Goal: Task Accomplishment & Management: Complete application form

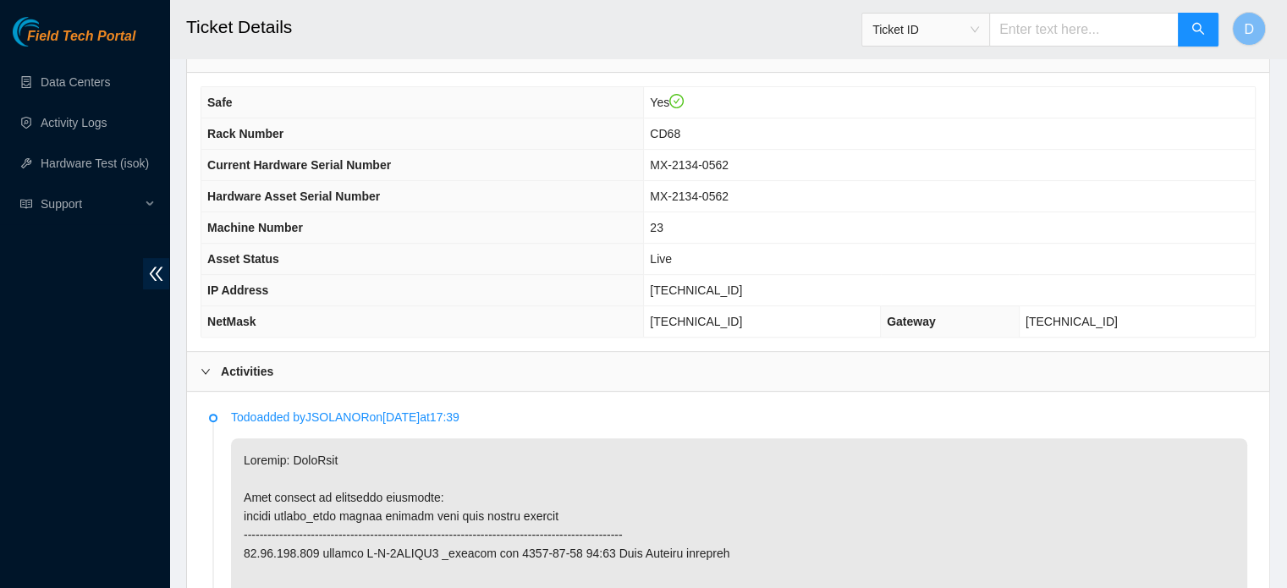
scroll to position [565, 0]
click at [779, 386] on div "Activities" at bounding box center [728, 372] width 1082 height 39
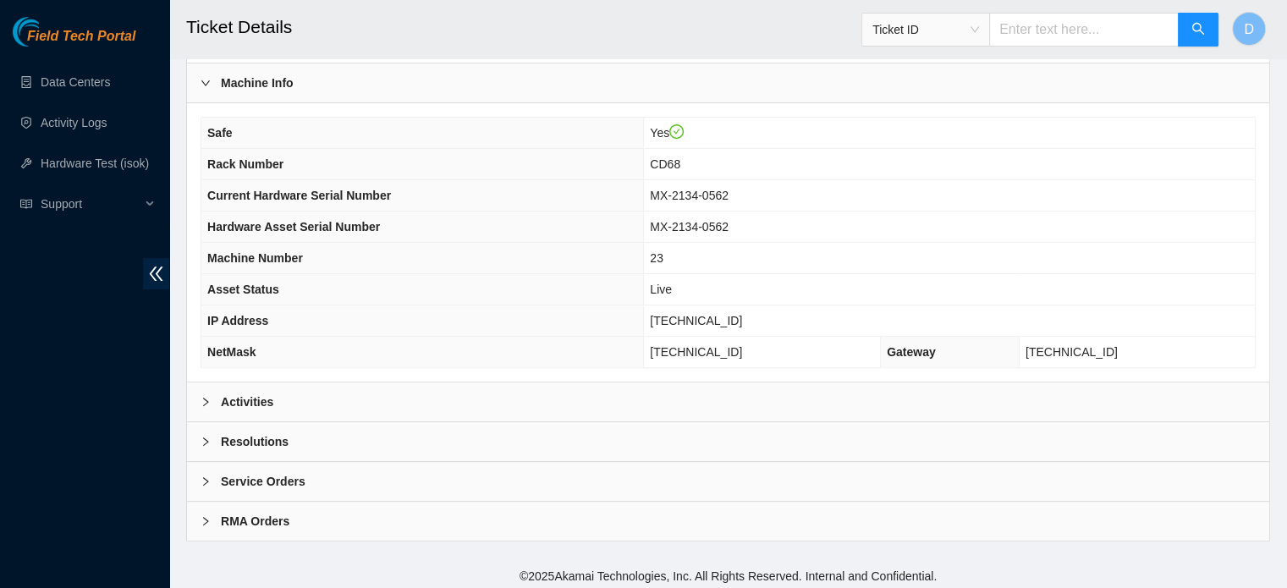
scroll to position [535, 0]
click at [766, 386] on div "Activities" at bounding box center [728, 402] width 1082 height 39
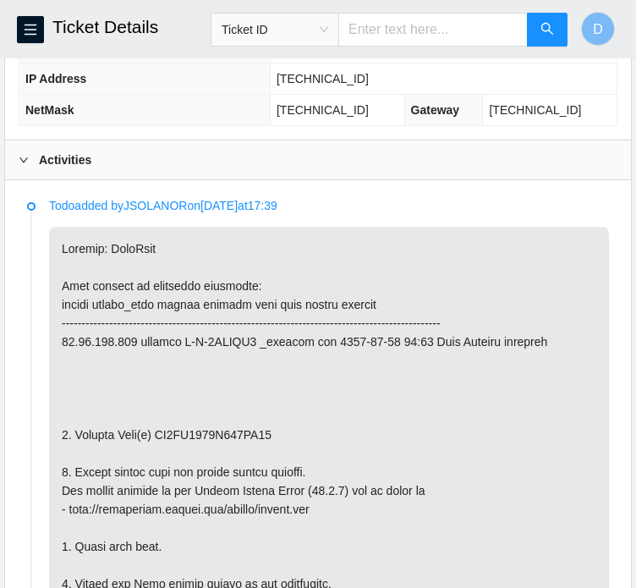
scroll to position [770, 0]
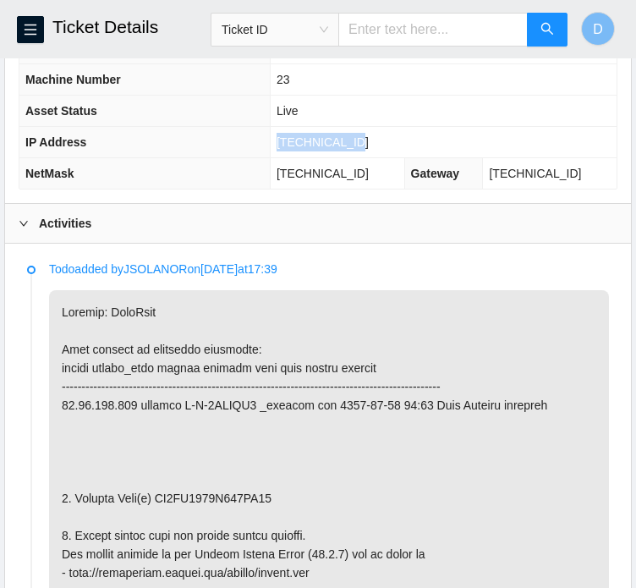
drag, startPoint x: 294, startPoint y: 159, endPoint x: 379, endPoint y: 167, distance: 85.8
click at [379, 158] on td "23.44.110.186" at bounding box center [443, 142] width 347 height 31
copy span "23.44.110.186"
drag, startPoint x: 294, startPoint y: 192, endPoint x: 386, endPoint y: 197, distance: 91.5
click at [386, 189] on td "255.255.255.224" at bounding box center [337, 173] width 135 height 31
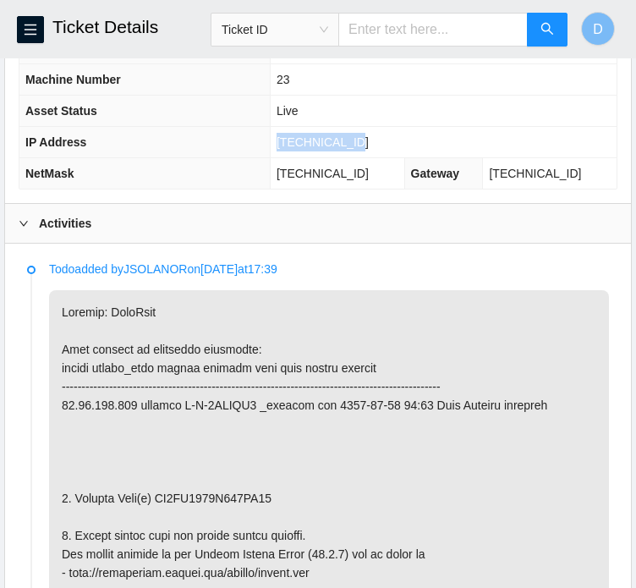
copy span "255.255.255.224"
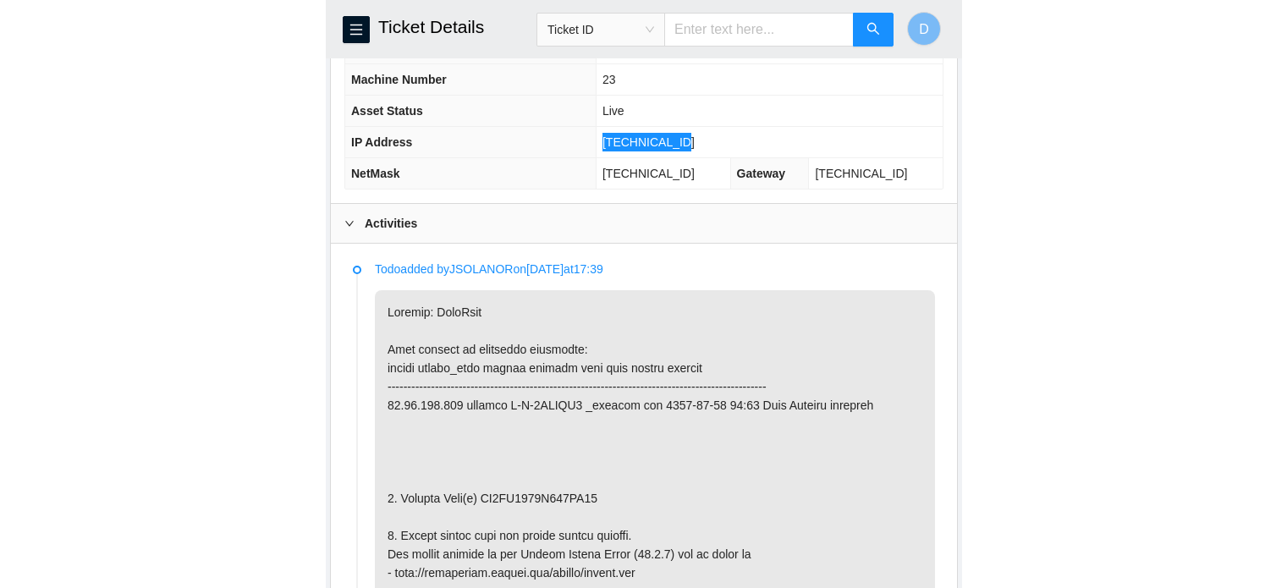
scroll to position [676, 0]
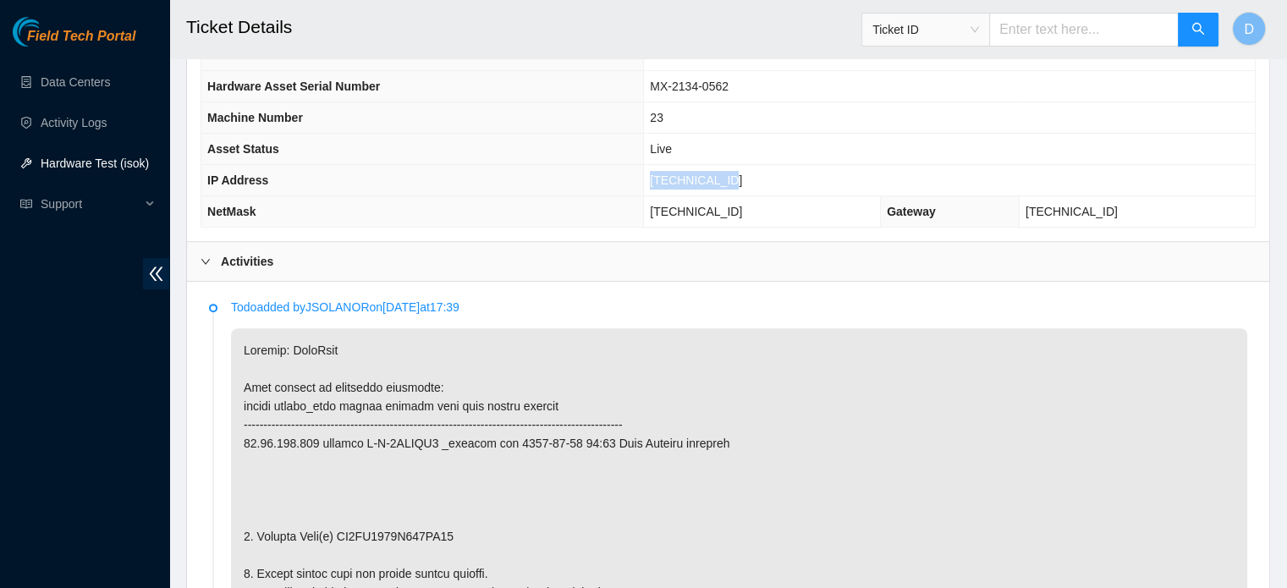
click at [84, 166] on link "Hardware Test (isok)" at bounding box center [95, 163] width 108 height 14
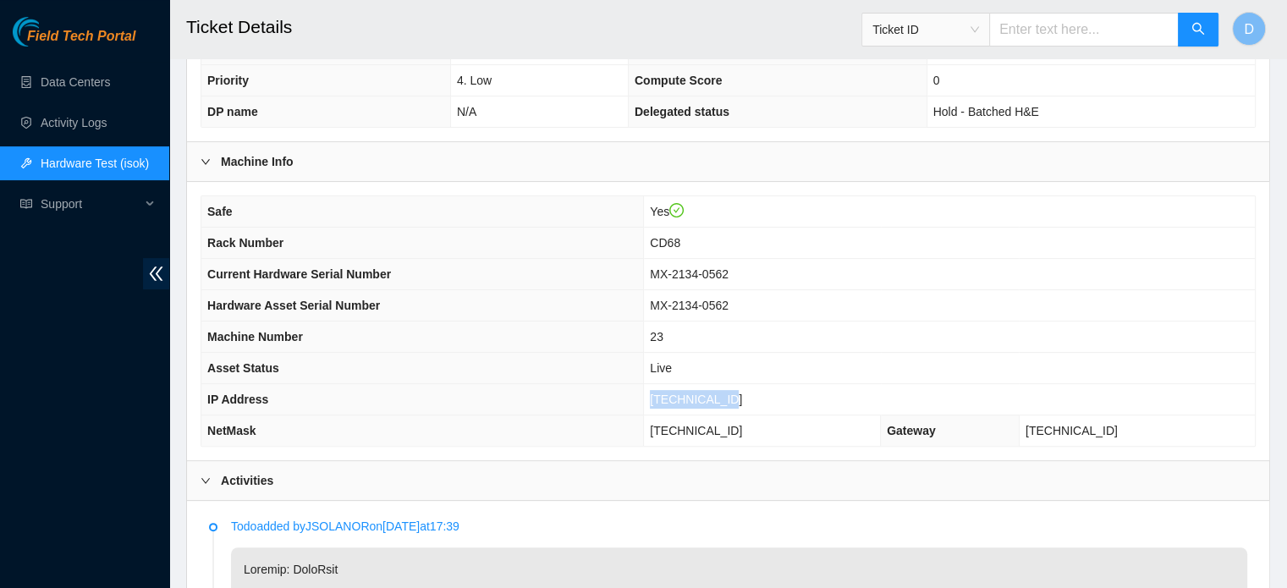
scroll to position [253, 0]
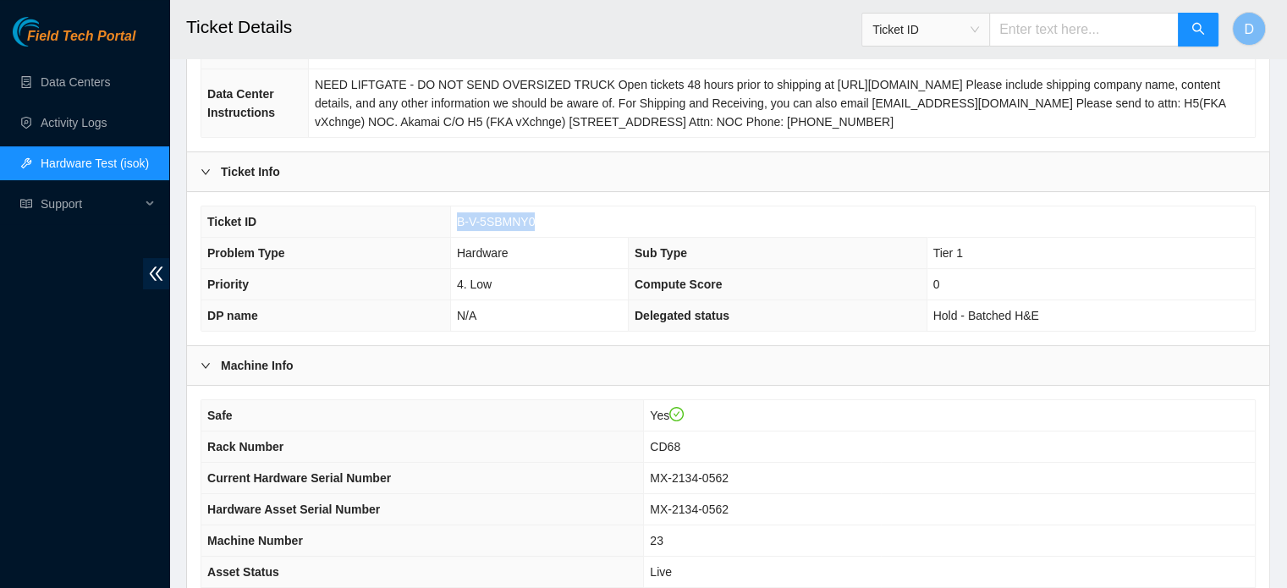
drag, startPoint x: 457, startPoint y: 216, endPoint x: 535, endPoint y: 217, distance: 77.8
click at [535, 217] on td "B-V-5SBMNY0" at bounding box center [852, 221] width 804 height 31
copy span "B-V-5SBMNY0"
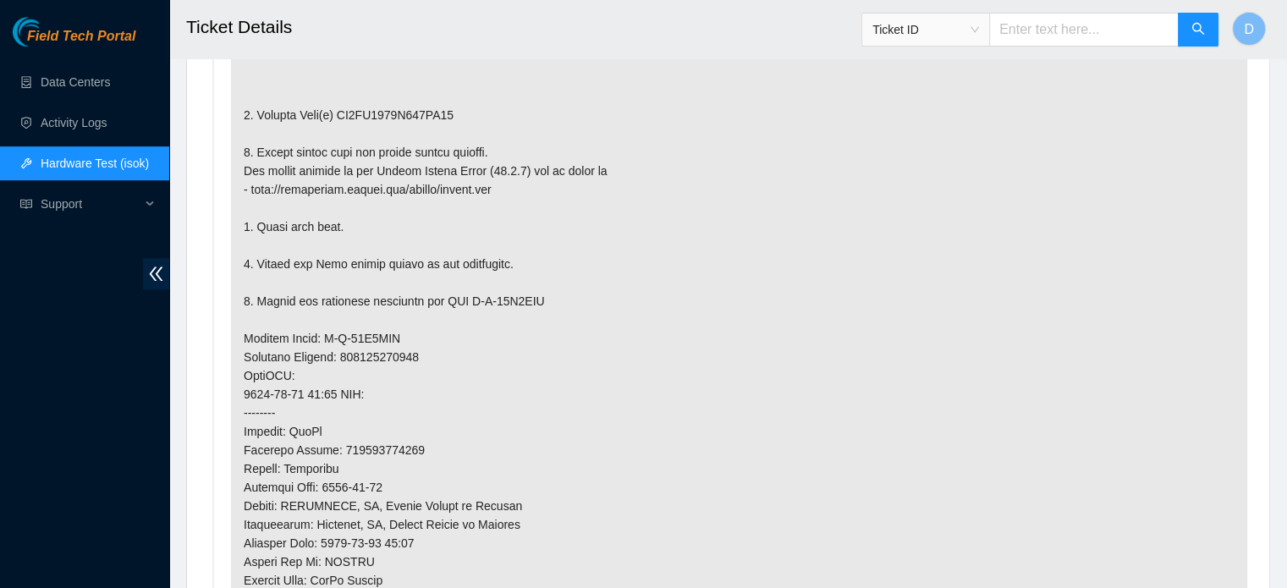
scroll to position [1099, 0]
click at [338, 109] on p at bounding box center [739, 355] width 1016 height 900
drag, startPoint x: 336, startPoint y: 107, endPoint x: 443, endPoint y: 112, distance: 107.5
click at [443, 112] on p at bounding box center [739, 355] width 1016 height 900
copy p "EJ0CN8349I060CR03"
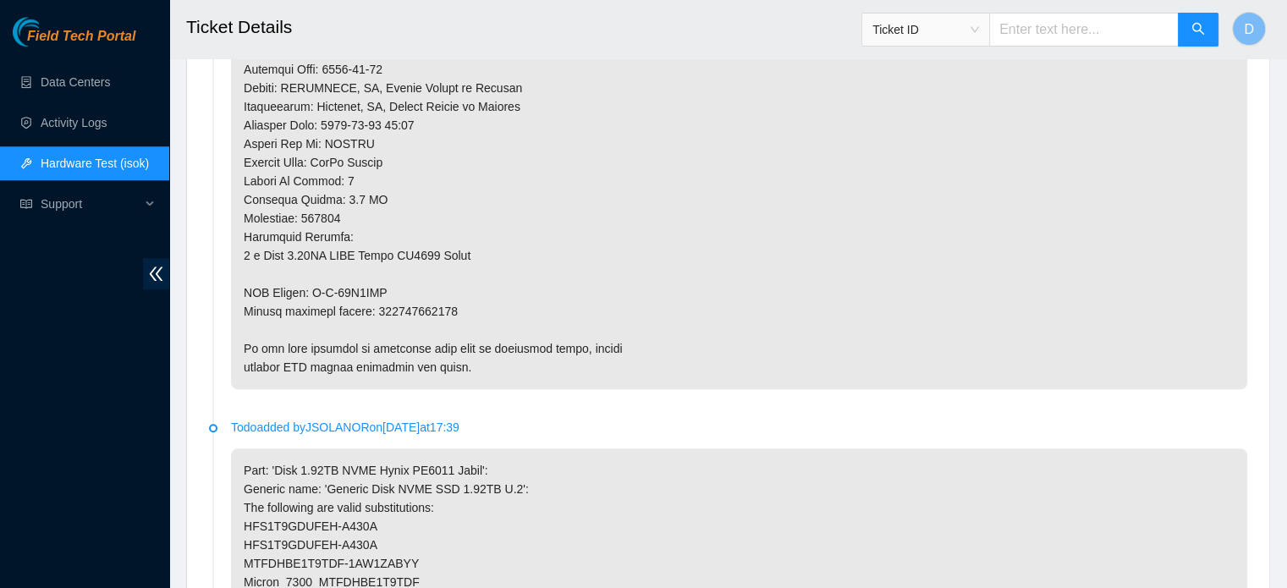
scroll to position [1522, 0]
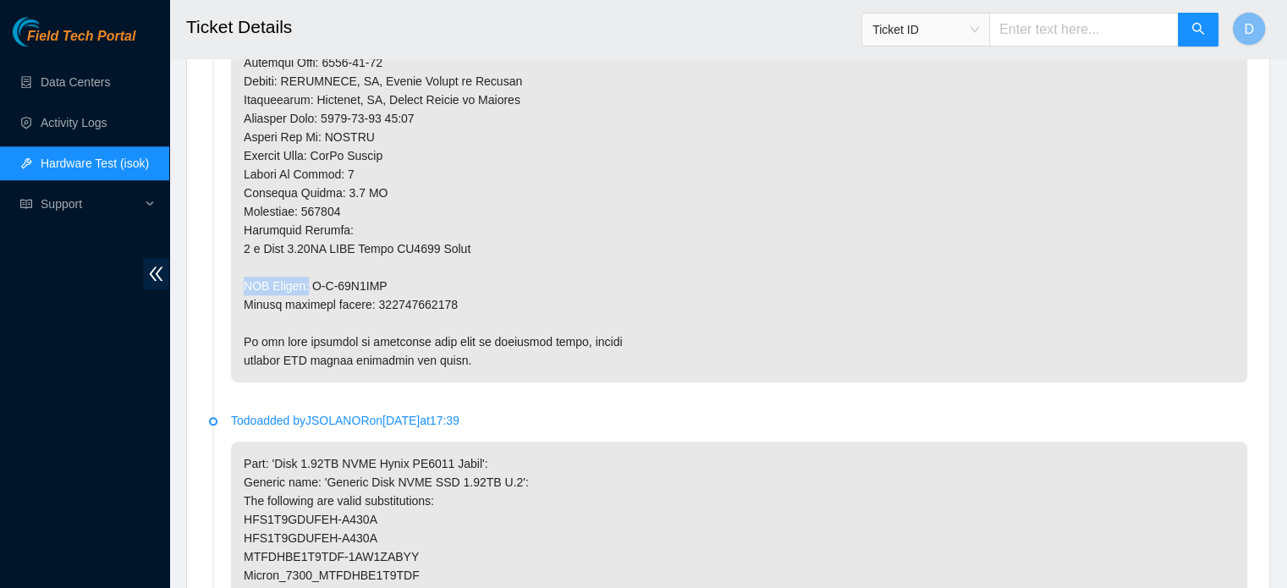
drag, startPoint x: 310, startPoint y: 278, endPoint x: 399, endPoint y: 272, distance: 89.1
drag, startPoint x: 315, startPoint y: 277, endPoint x: 382, endPoint y: 274, distance: 67.8
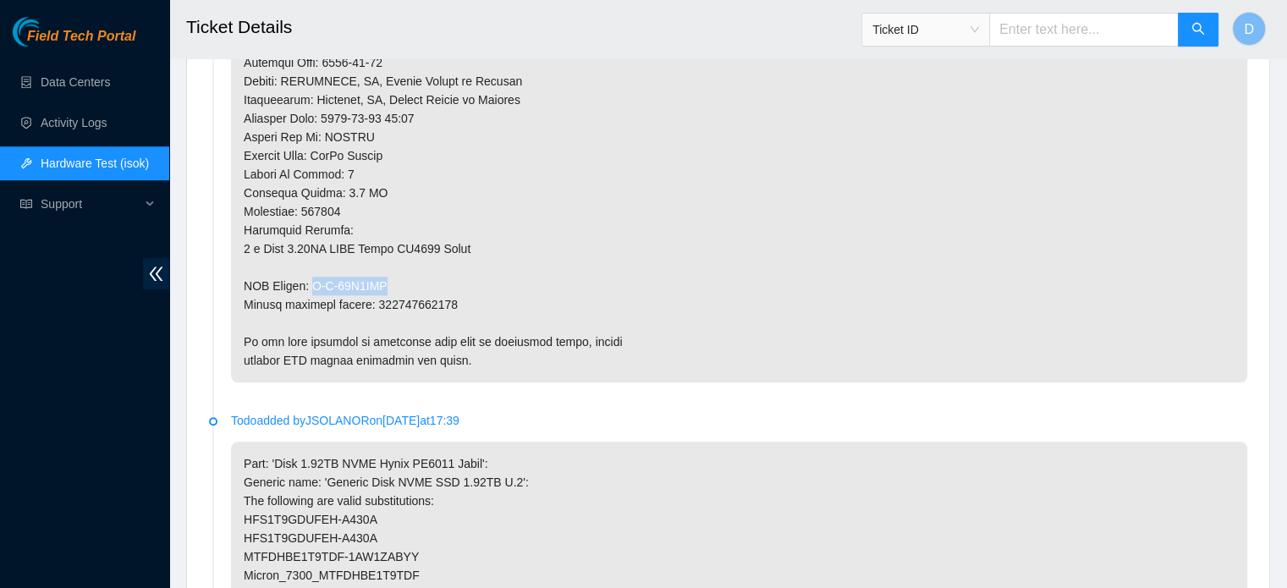
copy p "B-W-14J5MEV"
drag, startPoint x: 372, startPoint y: 302, endPoint x: 461, endPoint y: 304, distance: 88.8
copy p "473665213245"
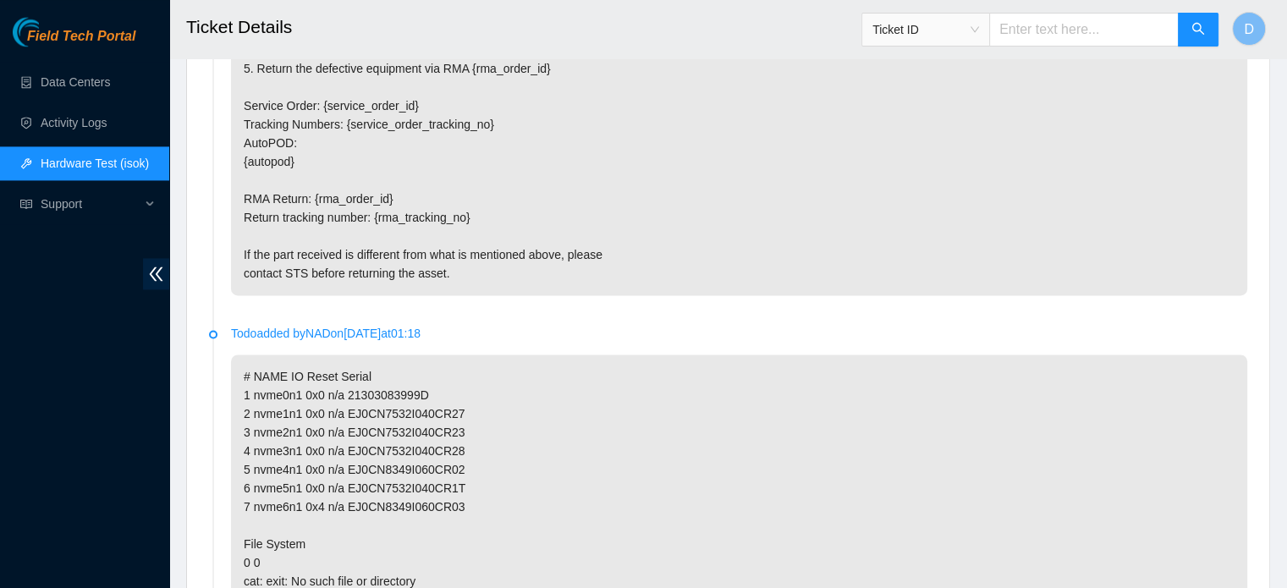
scroll to position [2875, 0]
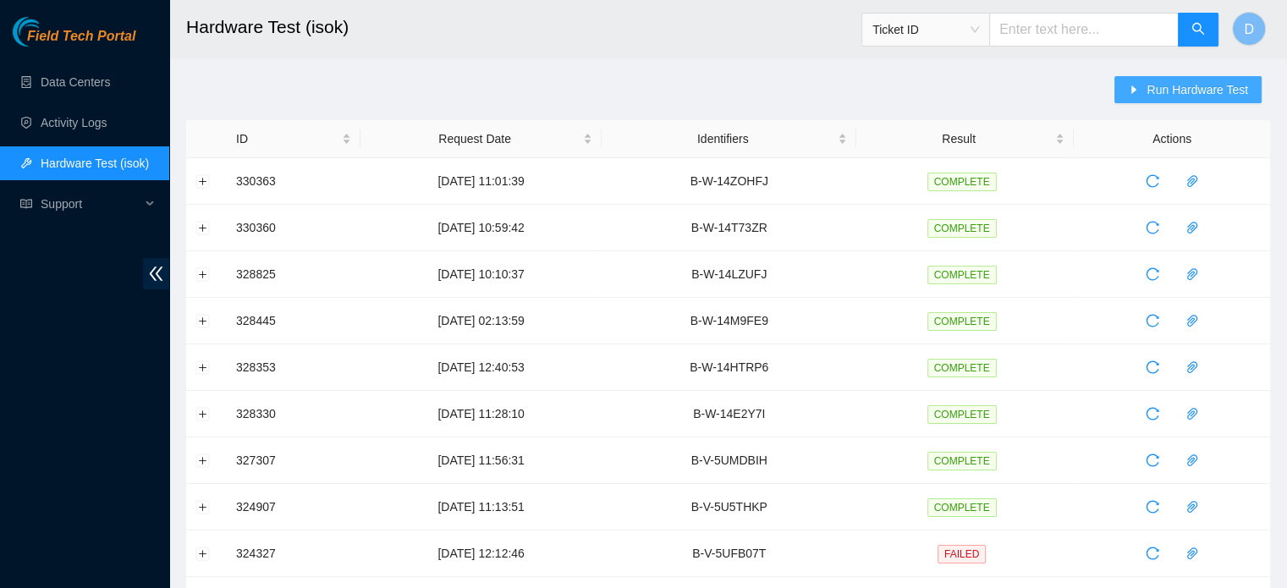
click at [1200, 96] on span "Run Hardware Test" at bounding box center [1197, 89] width 102 height 19
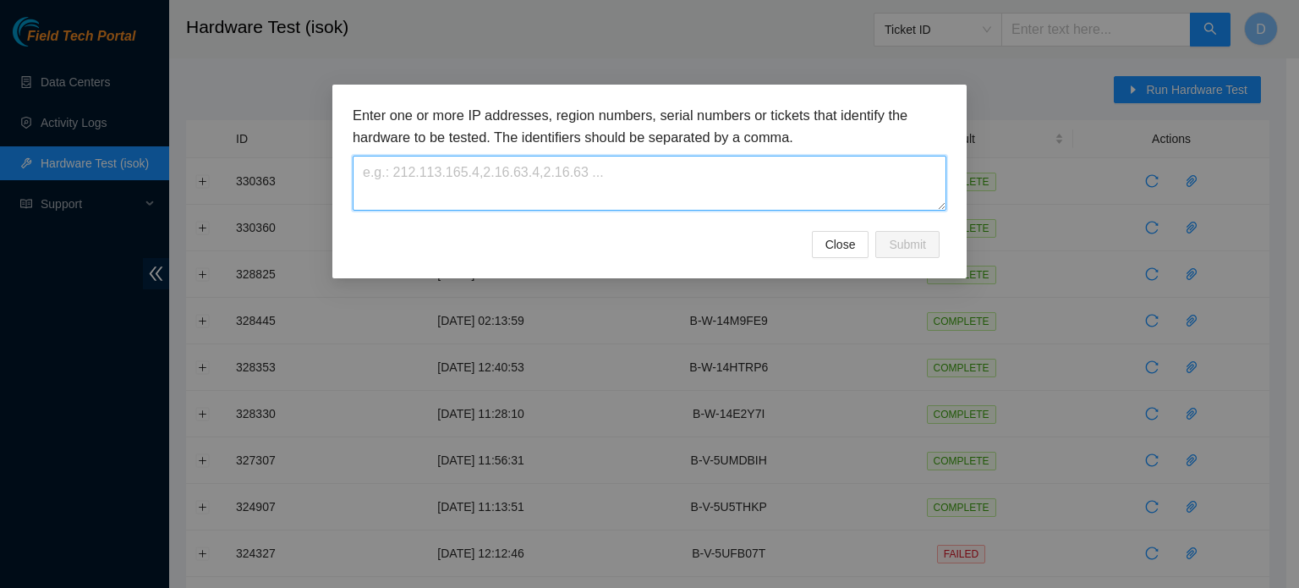
click at [676, 188] on textarea at bounding box center [650, 183] width 594 height 55
paste textarea "B-V-5SBMNY0"
type textarea "B-V-5SBMNY0"
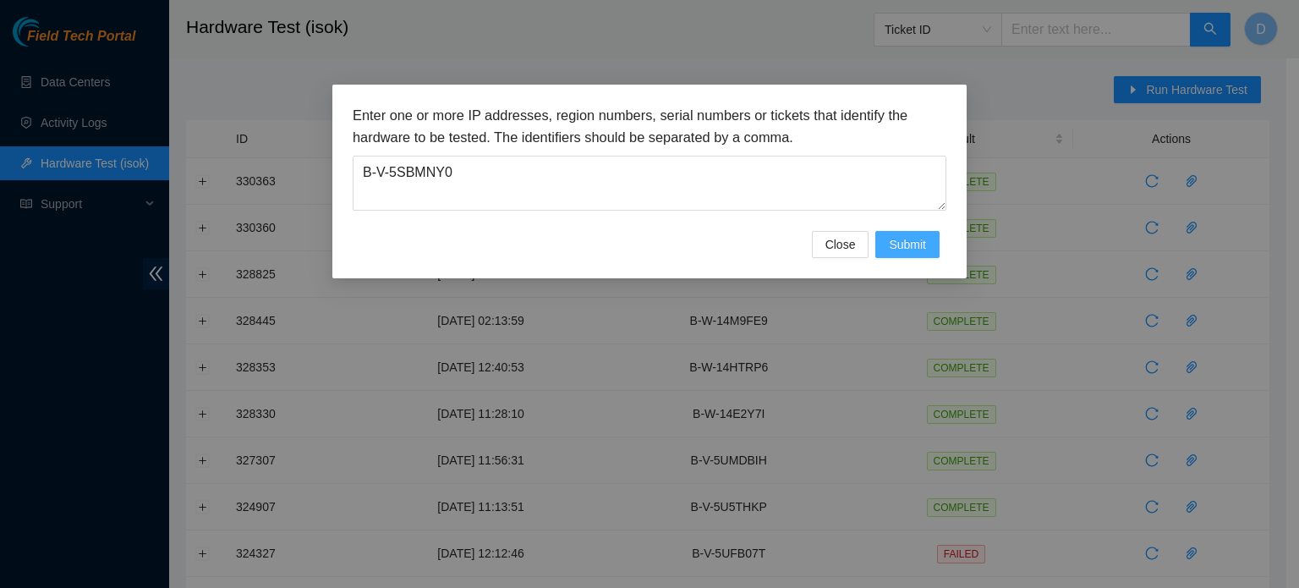
click at [921, 251] on span "Submit" at bounding box center [907, 244] width 37 height 19
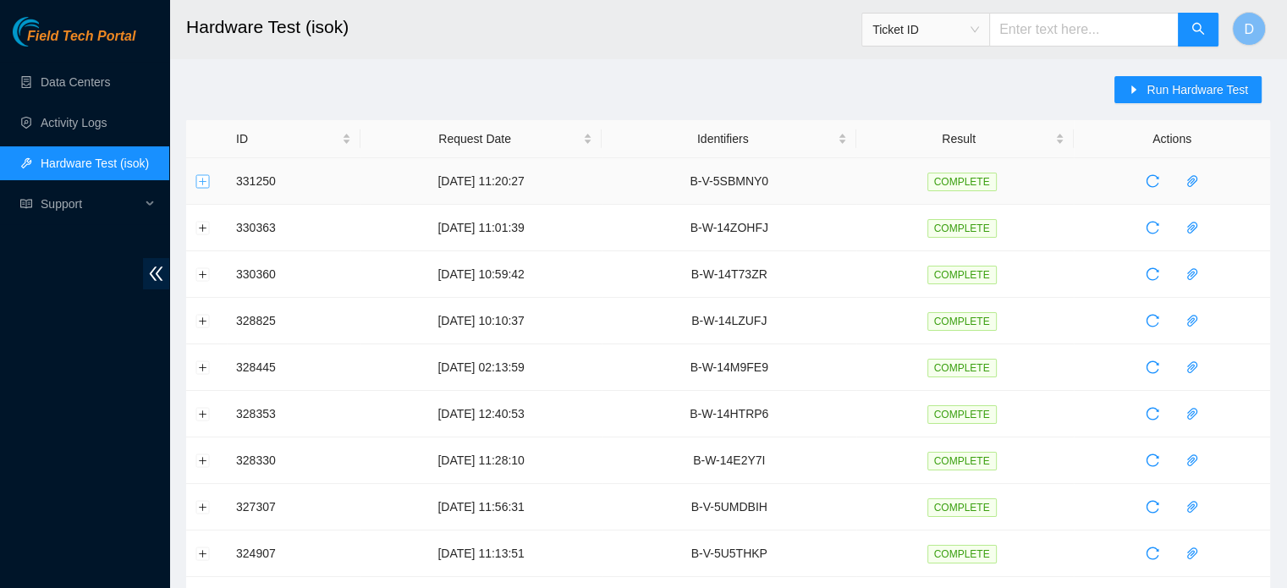
click at [198, 175] on button "Expand row" at bounding box center [203, 181] width 14 height 14
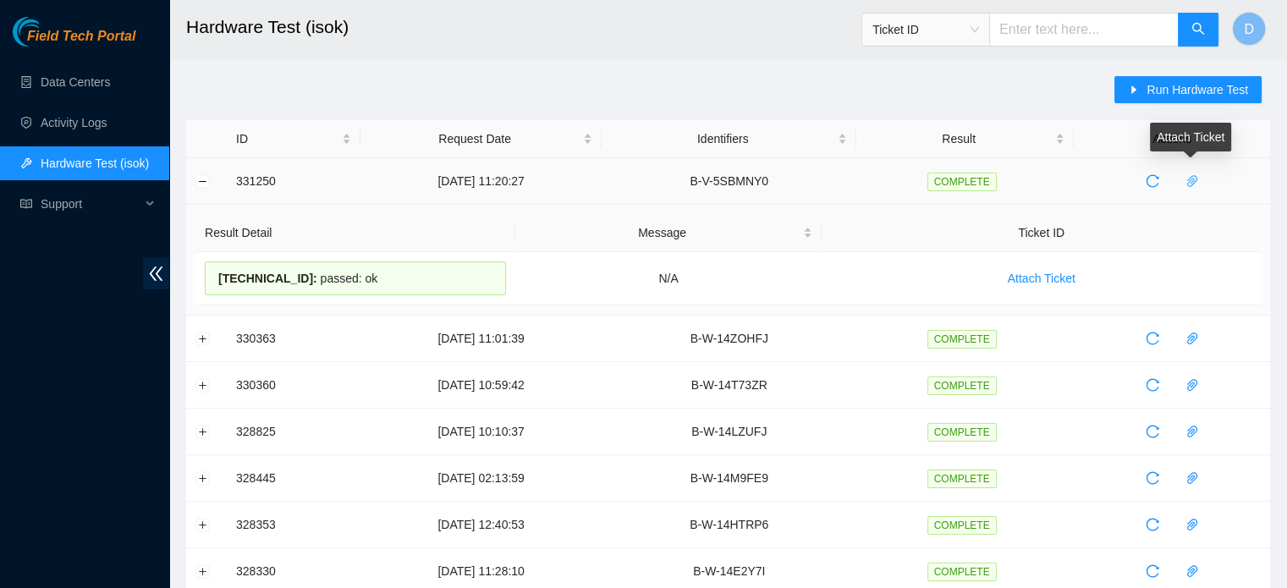
click at [1189, 175] on icon "paper-clip" at bounding box center [1192, 181] width 14 height 14
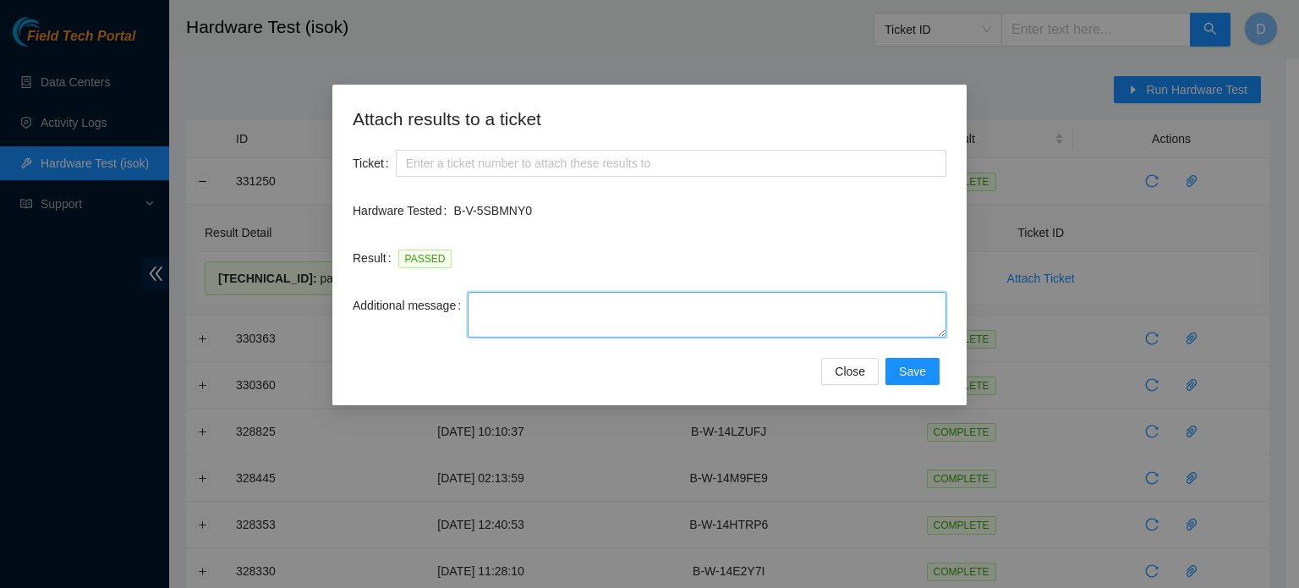
click at [507, 314] on textarea "Additional message" at bounding box center [707, 315] width 479 height 46
paste textarea "-Safely powered down machine -Remove broken disk s/n: ( ) and replaced it with …"
type textarea "-Safely powered down machine -Remove broken disk s/n: ( ) and replaced it with …"
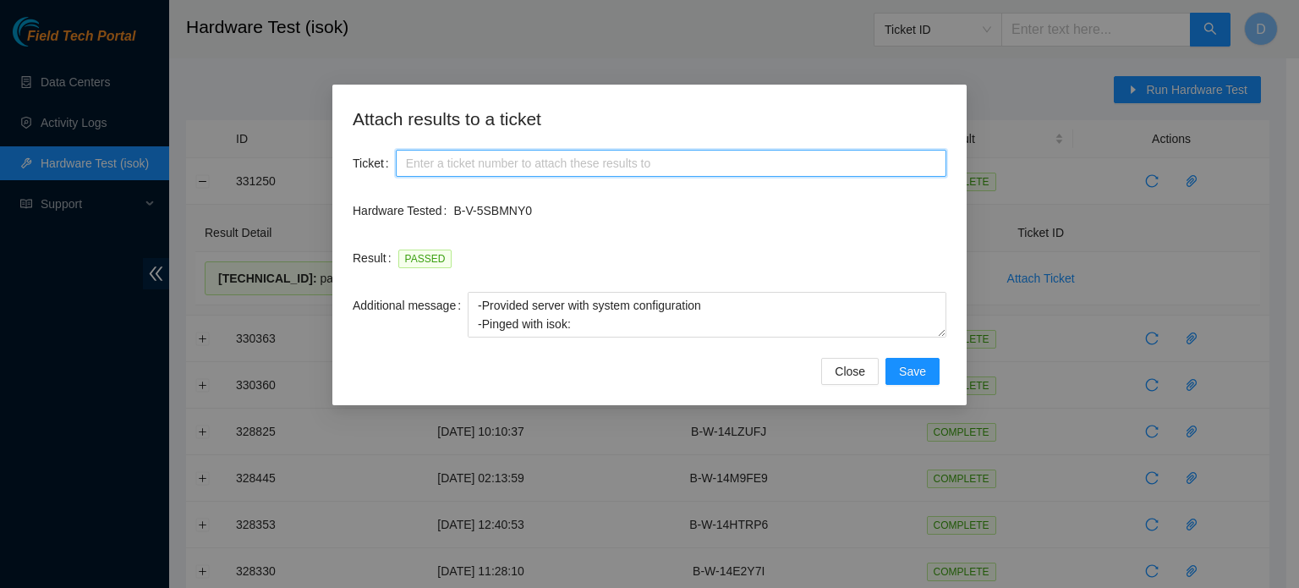
click at [555, 167] on input "Ticket" at bounding box center [671, 163] width 551 height 27
paste input "B-V-5SBMNY0"
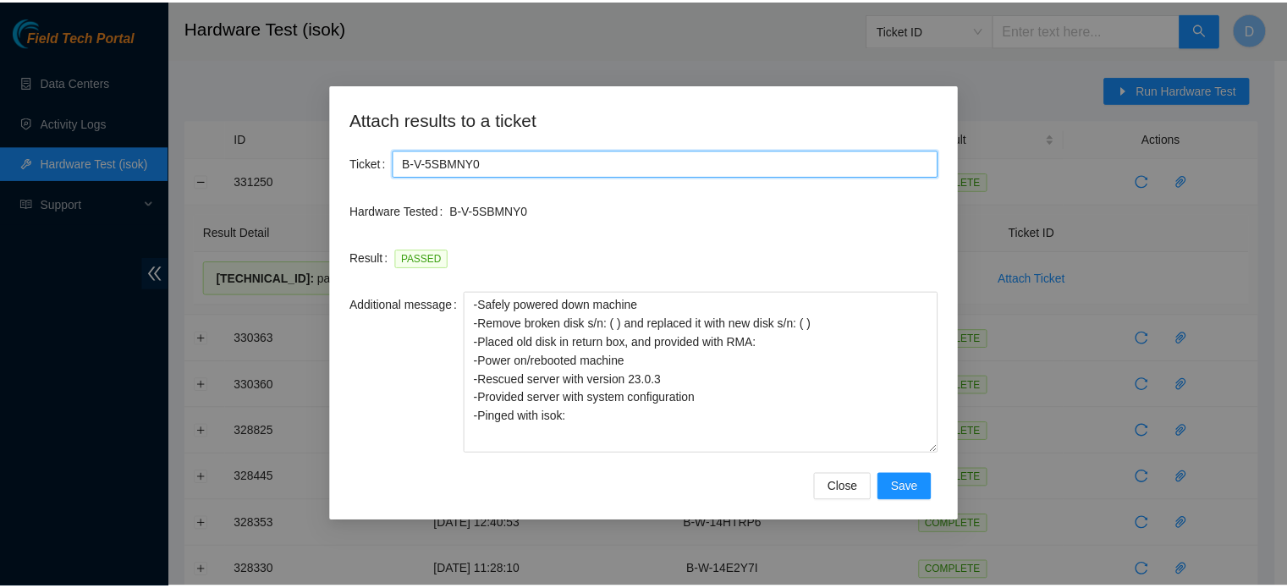
scroll to position [0, 0]
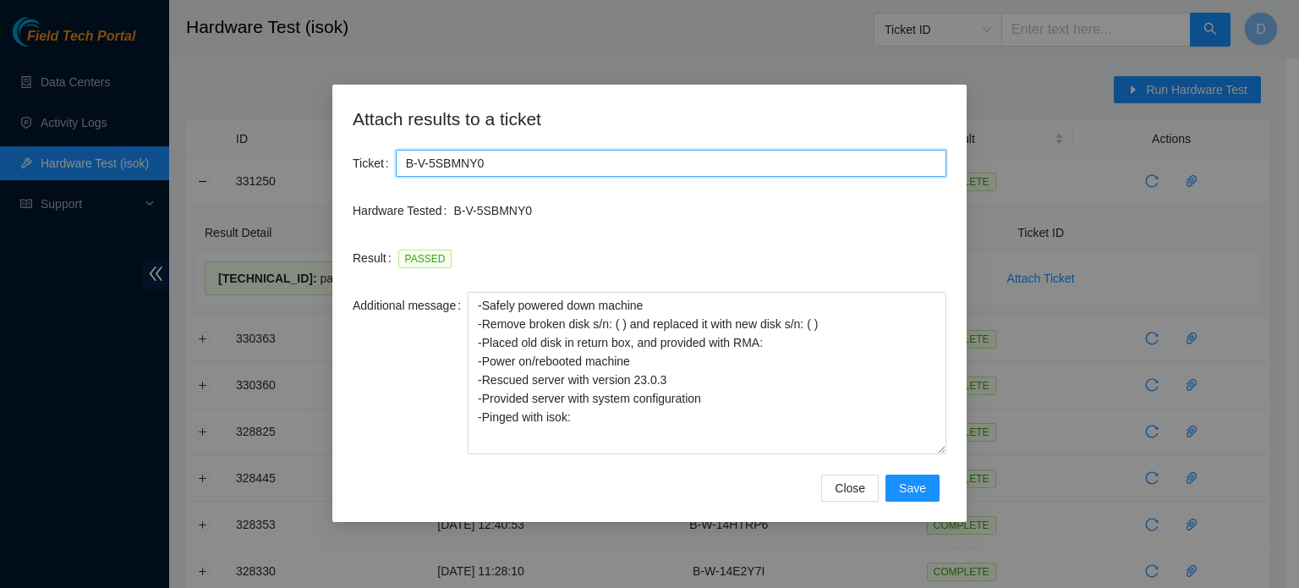
drag, startPoint x: 942, startPoint y: 332, endPoint x: 947, endPoint y: 450, distance: 118.6
click at [948, 450] on div "Attach results to a ticket Ticket B-V-5SBMNY0 Hardware Tested B-V-5SBMNY0 Resul…" at bounding box center [649, 303] width 634 height 437
type input "B-V-5SBMNY0"
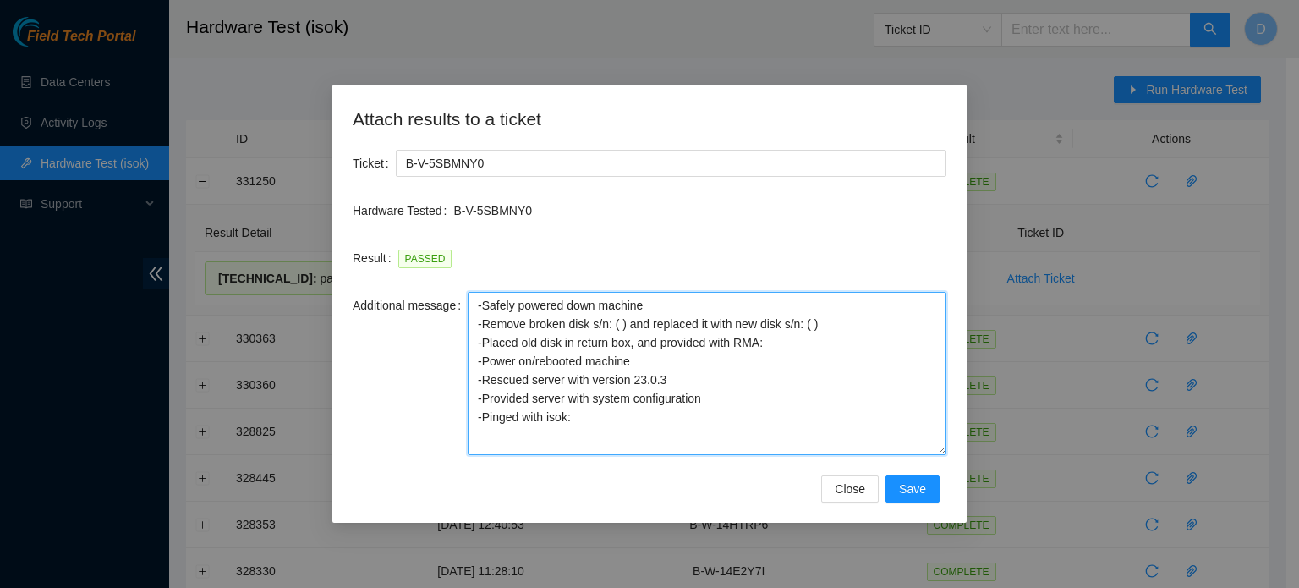
click at [614, 330] on textarea "-Safely powered down machine -Remove broken disk s/n: ( ) and replaced it with …" at bounding box center [707, 373] width 479 height 163
click at [622, 331] on textarea "-Safely powered down machine -Remove broken disk s/n: ( ) and replaced it with …" at bounding box center [707, 373] width 479 height 163
paste textarea "EJ0CN8349I060CR03"
click at [843, 332] on textarea "-Safely powered down machine -Remove broken disk s/n: (EJ0CN8349I060CR03) and r…" at bounding box center [707, 373] width 479 height 163
click at [821, 346] on textarea "-Safely powered down machine -Remove broken disk s/n: (EJ0CN8349I060CR03) and r…" at bounding box center [707, 373] width 479 height 163
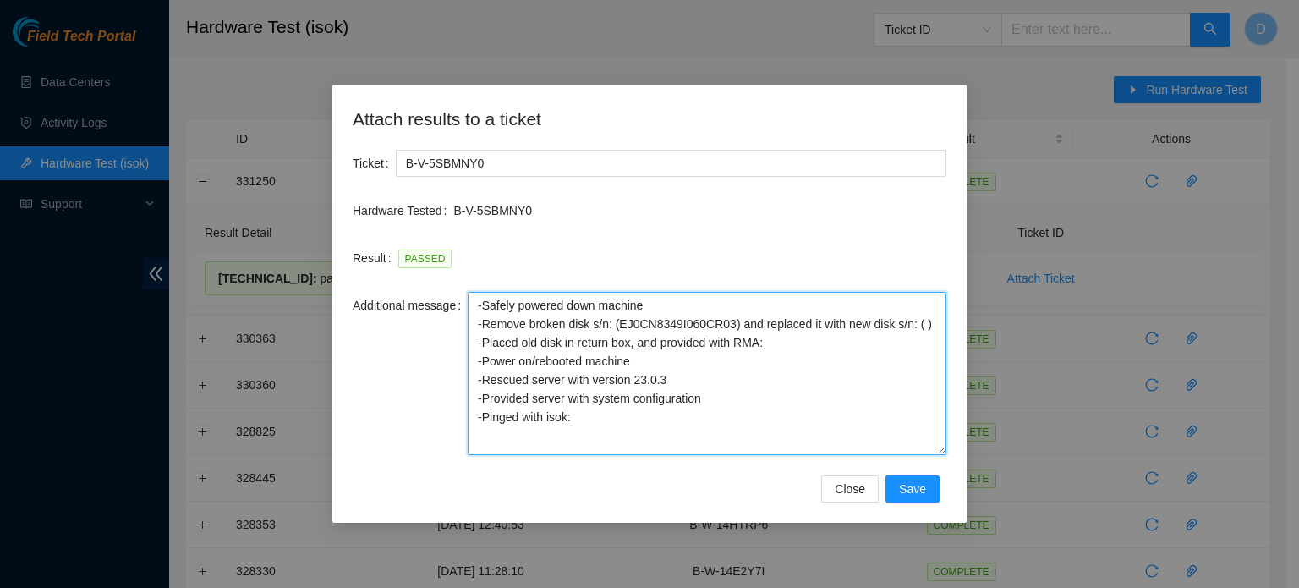
paste textarea "B-W-14J5MEV"
click at [914, 324] on textarea "-Safely powered down machine -Remove broken disk s/n: (EJ0CN8349I060CR03) and r…" at bounding box center [707, 373] width 479 height 163
paste textarea "EJ0AN6718I020AM1G"
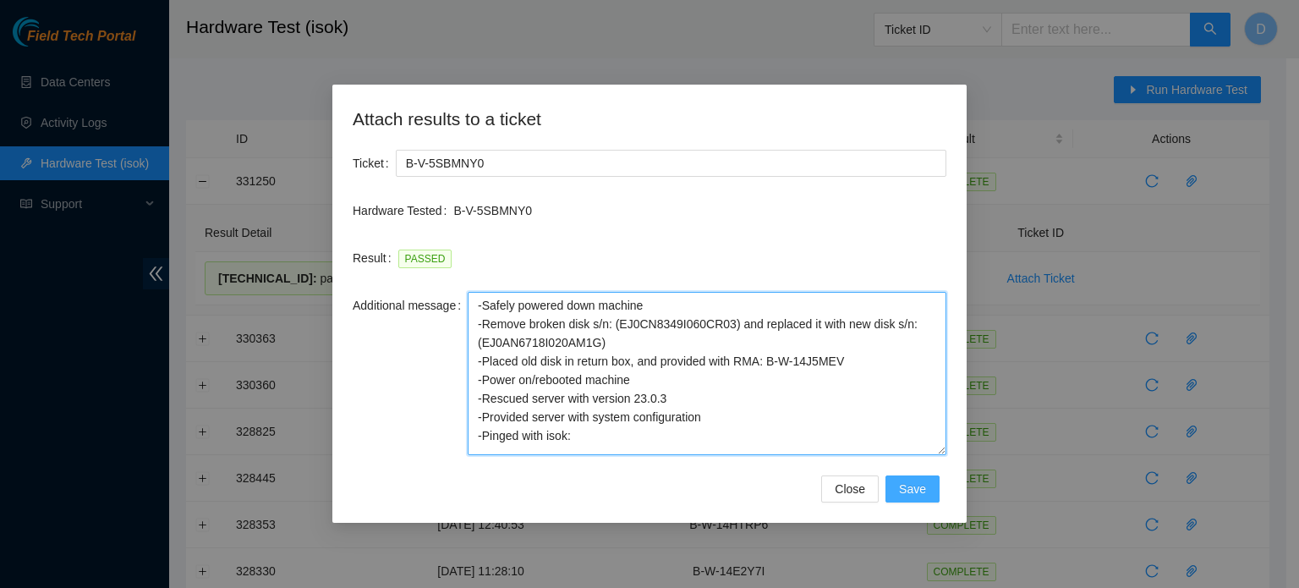
type textarea "-Safely powered down machine -Remove broken disk s/n: (EJ0CN8349I060CR03) and r…"
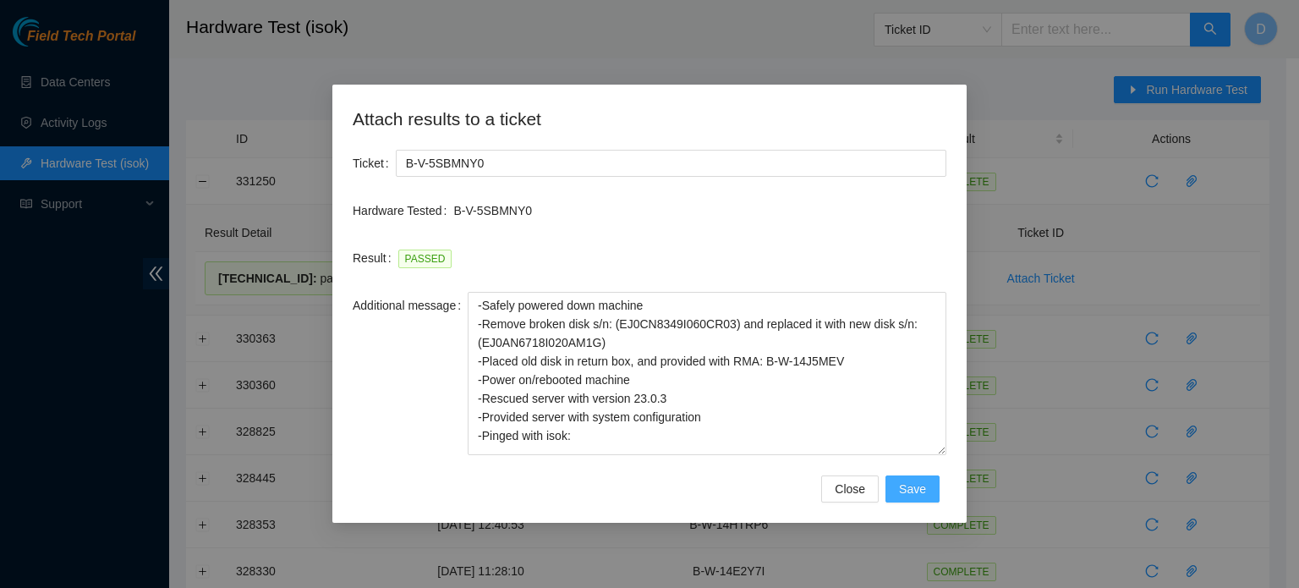
click at [903, 486] on span "Save" at bounding box center [912, 489] width 27 height 19
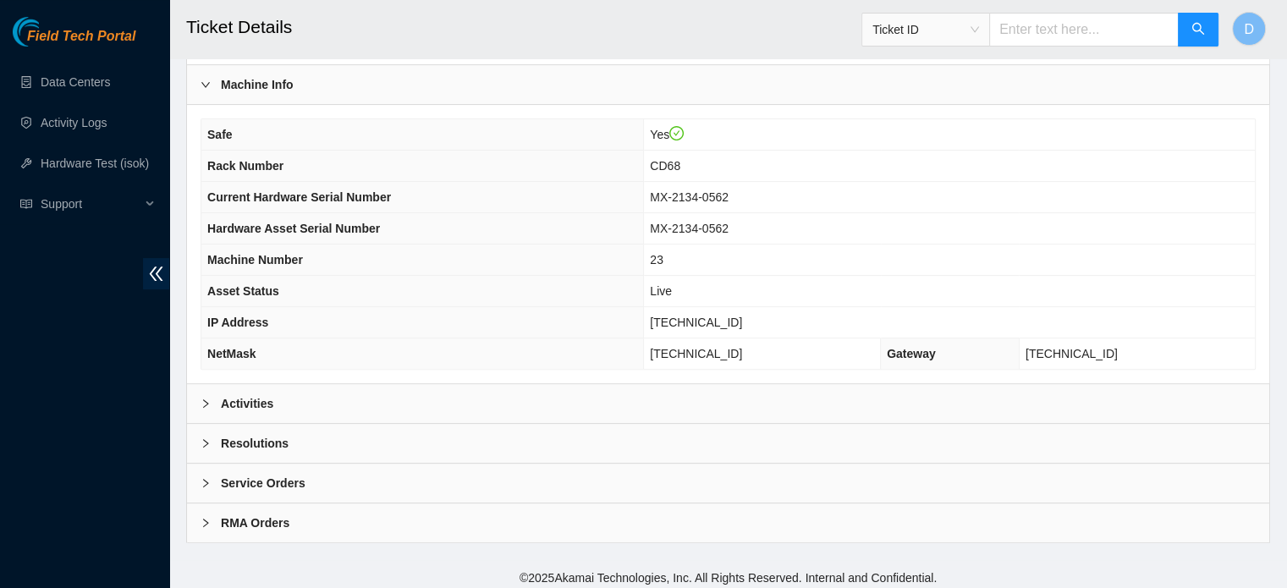
scroll to position [535, 0]
click at [283, 386] on div "Activities" at bounding box center [728, 401] width 1082 height 39
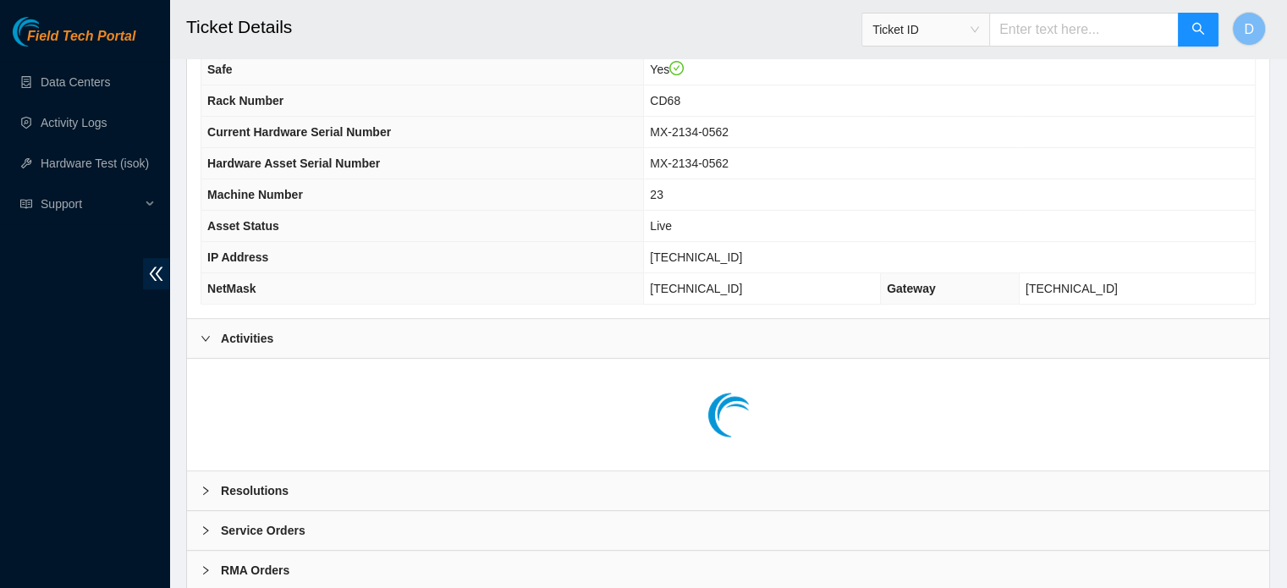
scroll to position [648, 0]
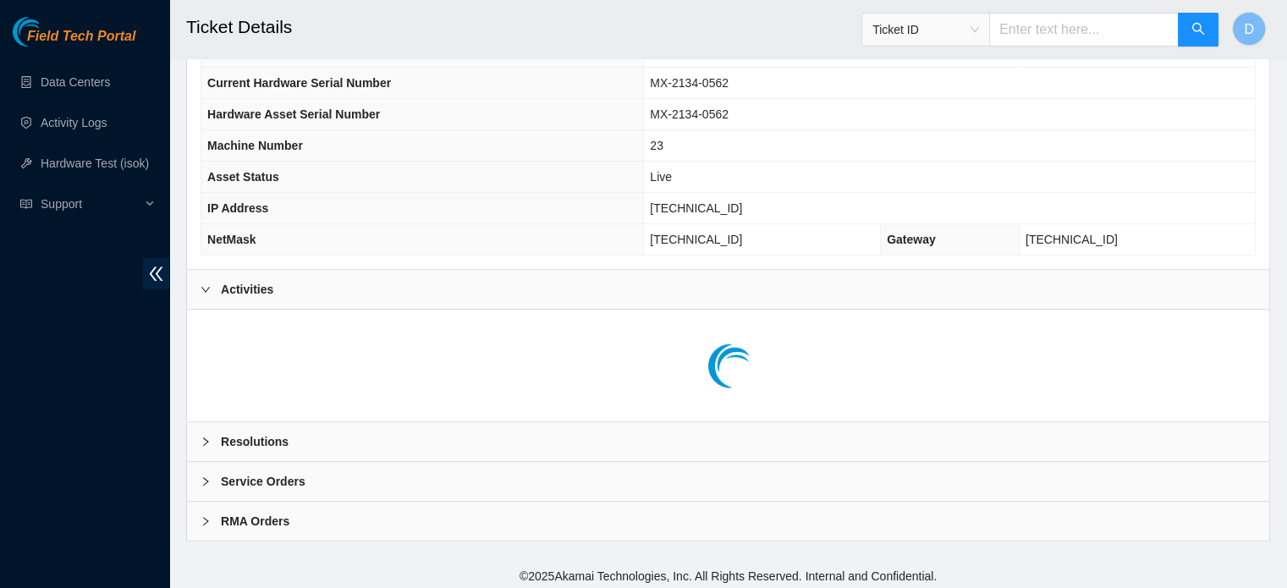
click at [253, 280] on b "Activities" at bounding box center [247, 289] width 52 height 19
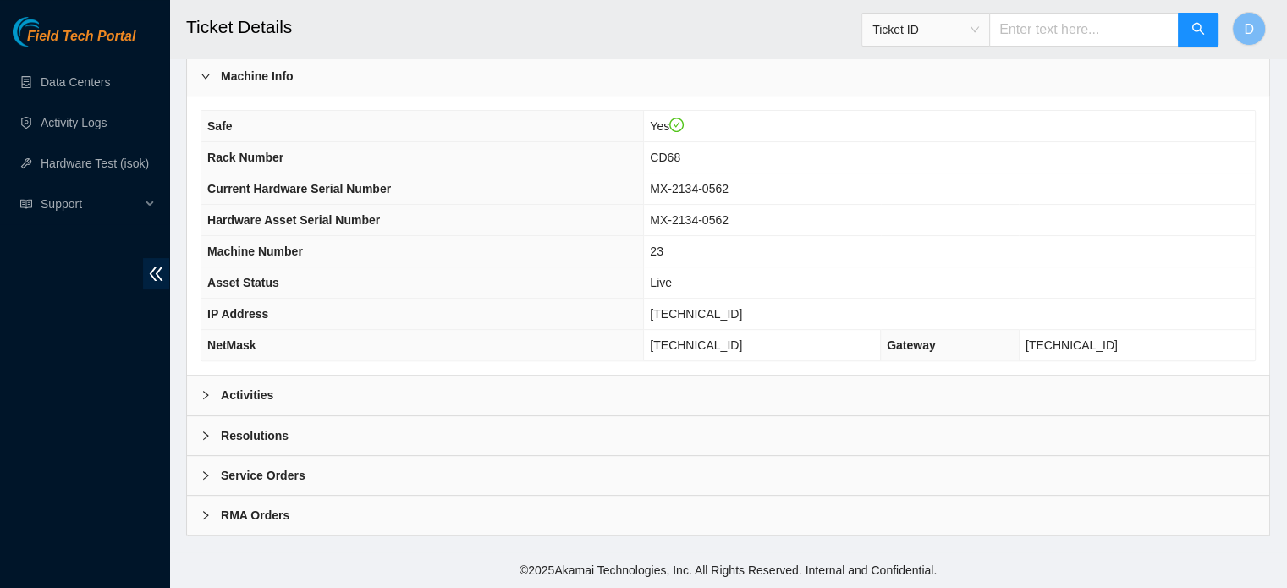
scroll to position [535, 0]
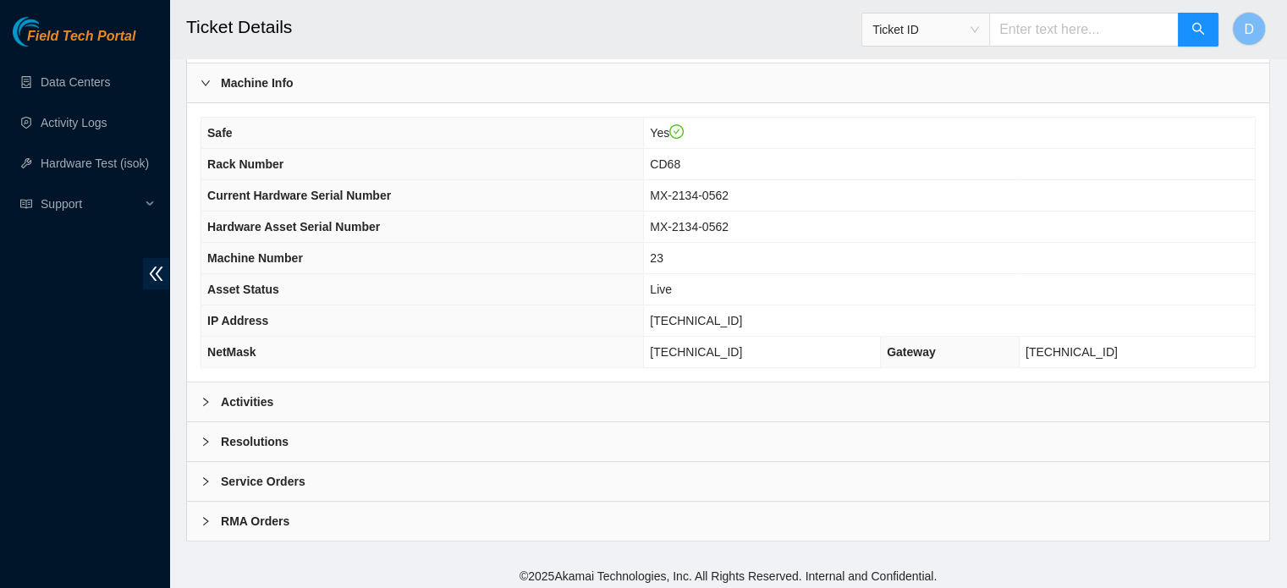
click at [258, 432] on b "Resolutions" at bounding box center [255, 441] width 68 height 19
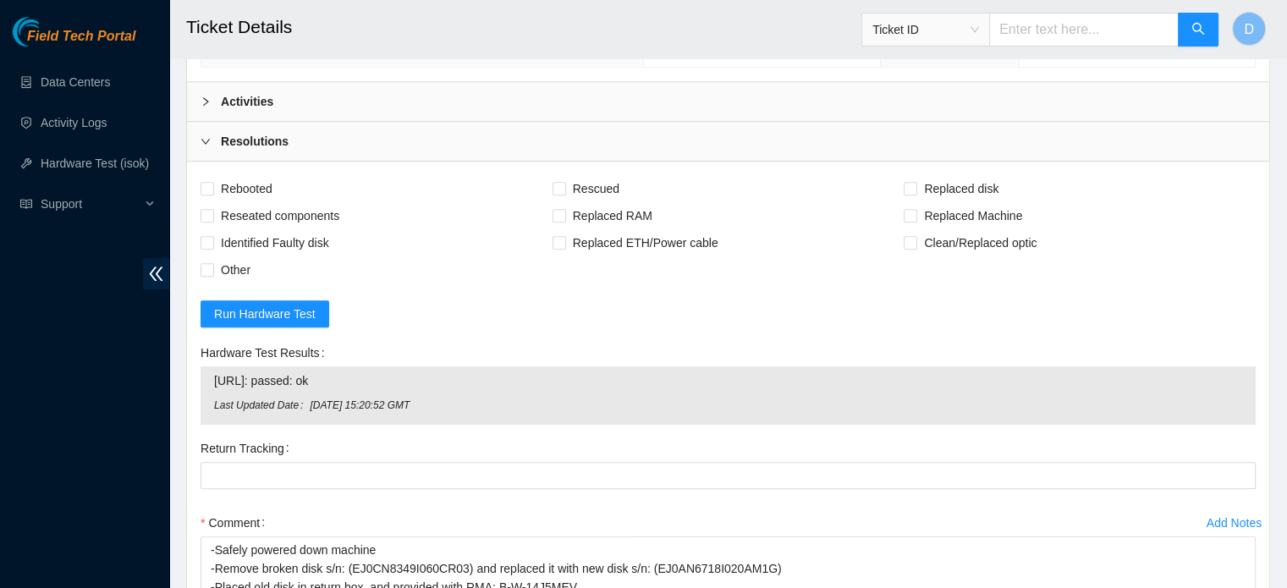
scroll to position [958, 0]
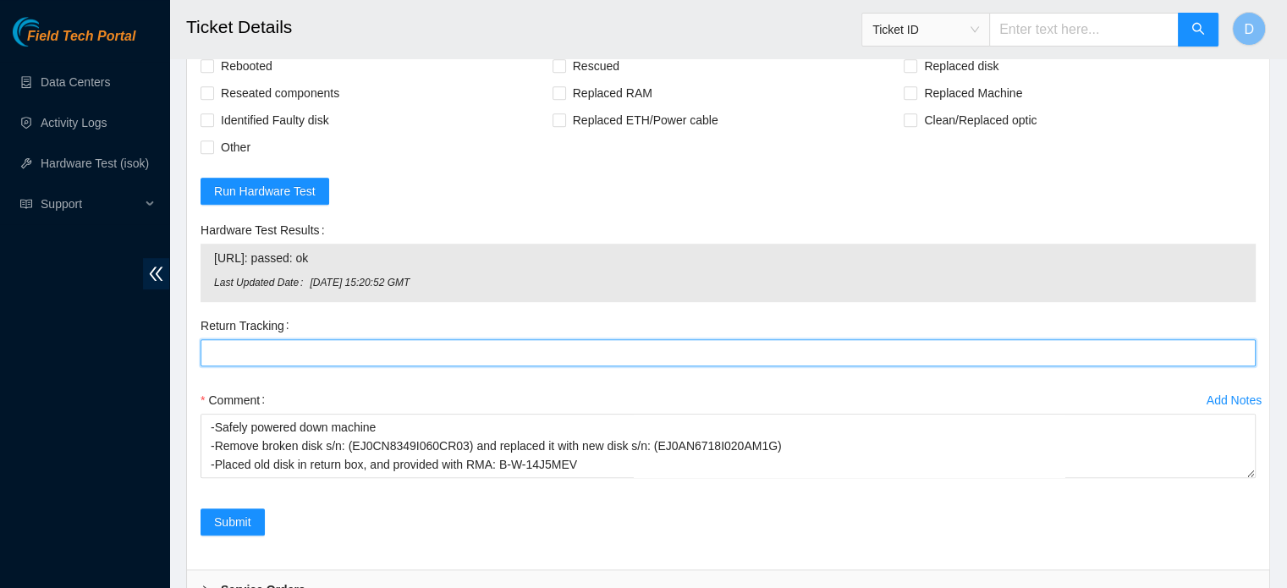
click at [247, 359] on Tracking "Return Tracking" at bounding box center [727, 352] width 1055 height 27
paste Tracking "473665213245"
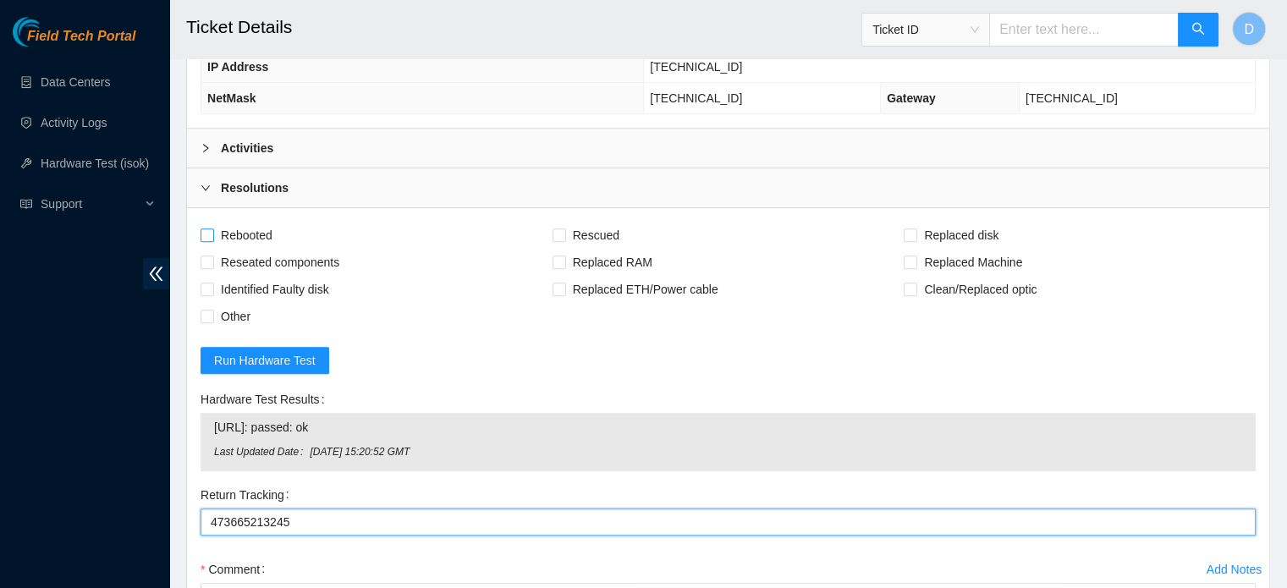
type Tracking "473665213245"
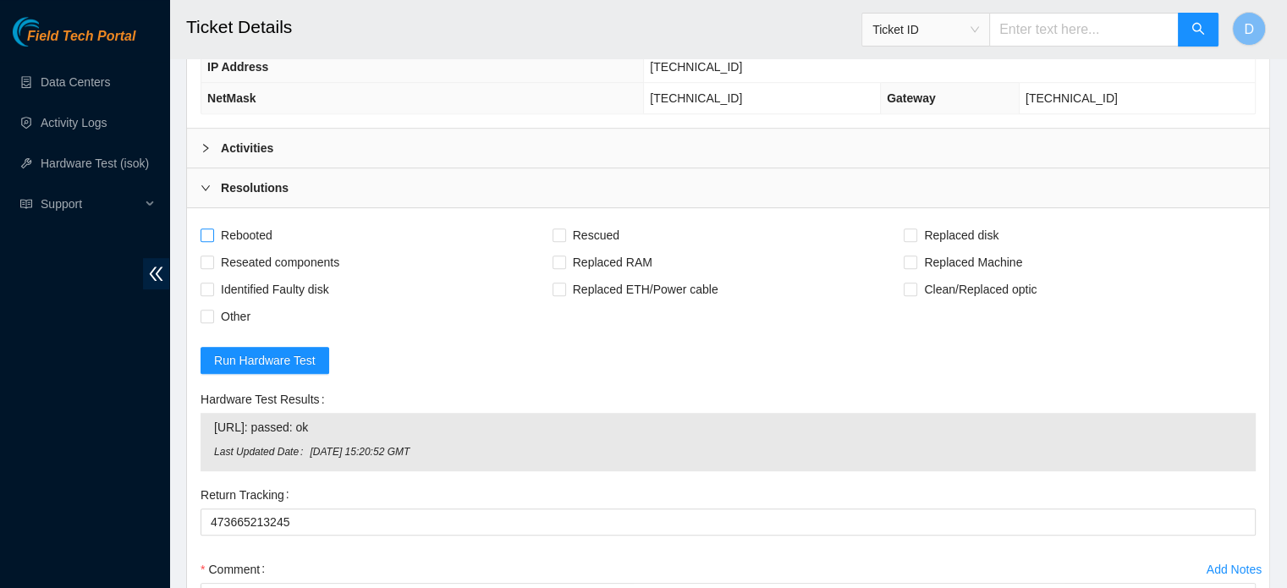
click at [222, 228] on span "Rebooted" at bounding box center [246, 235] width 65 height 27
click at [212, 228] on input "Rebooted" at bounding box center [206, 234] width 12 height 12
checkbox input "true"
click at [582, 223] on span "Rescued" at bounding box center [596, 235] width 60 height 27
click at [564, 228] on input "Rescued" at bounding box center [558, 234] width 12 height 12
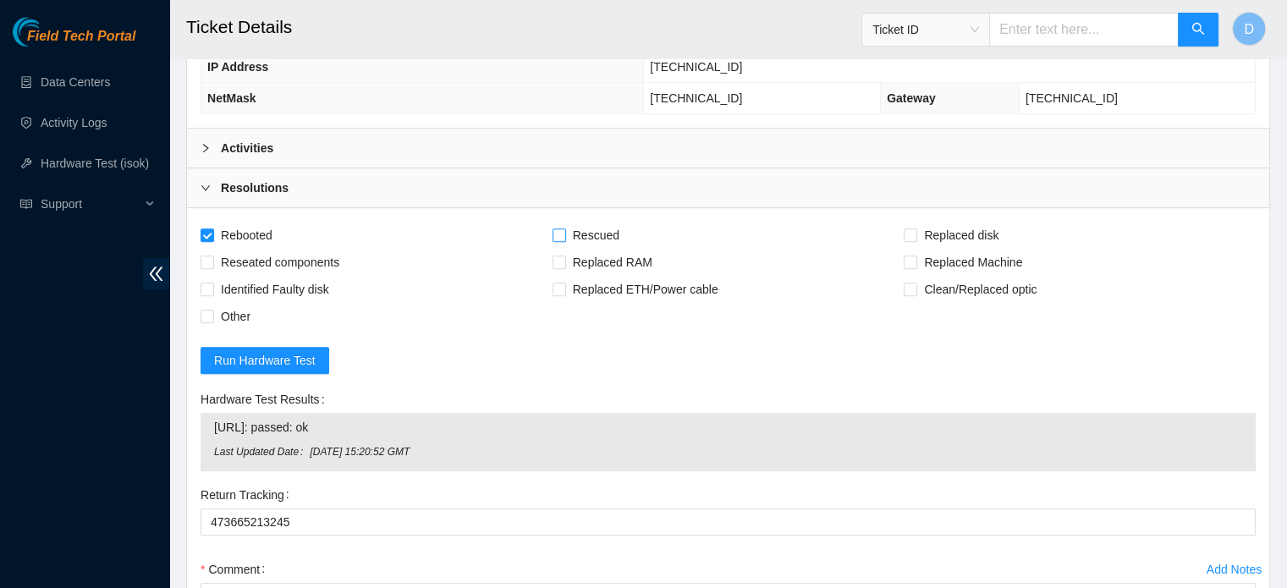
checkbox input "true"
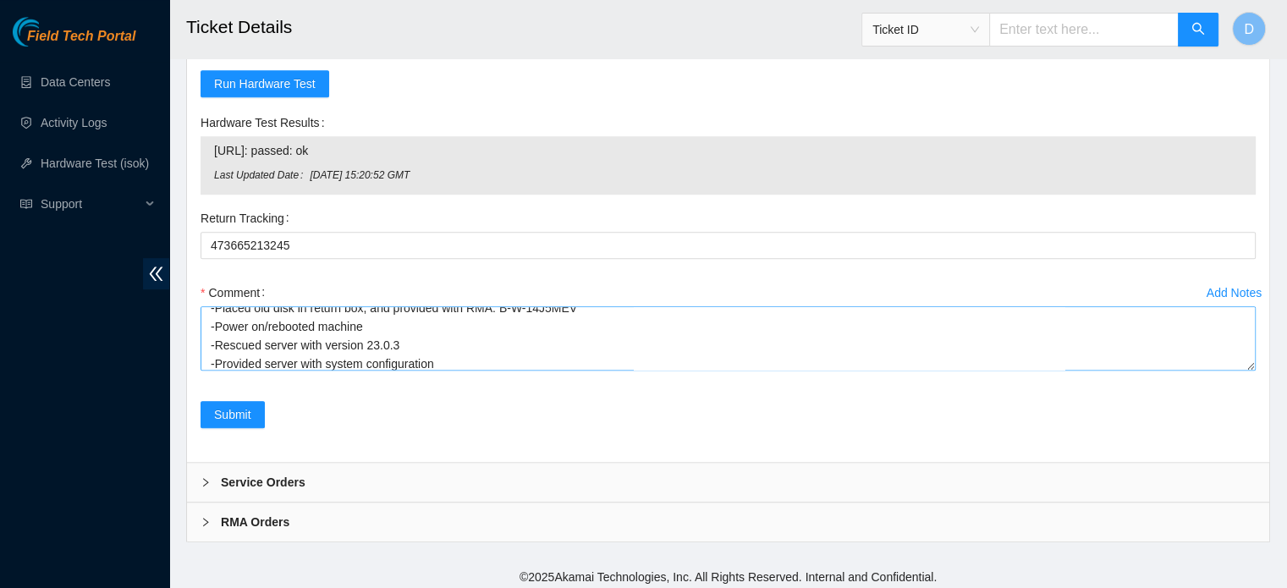
scroll to position [74, 0]
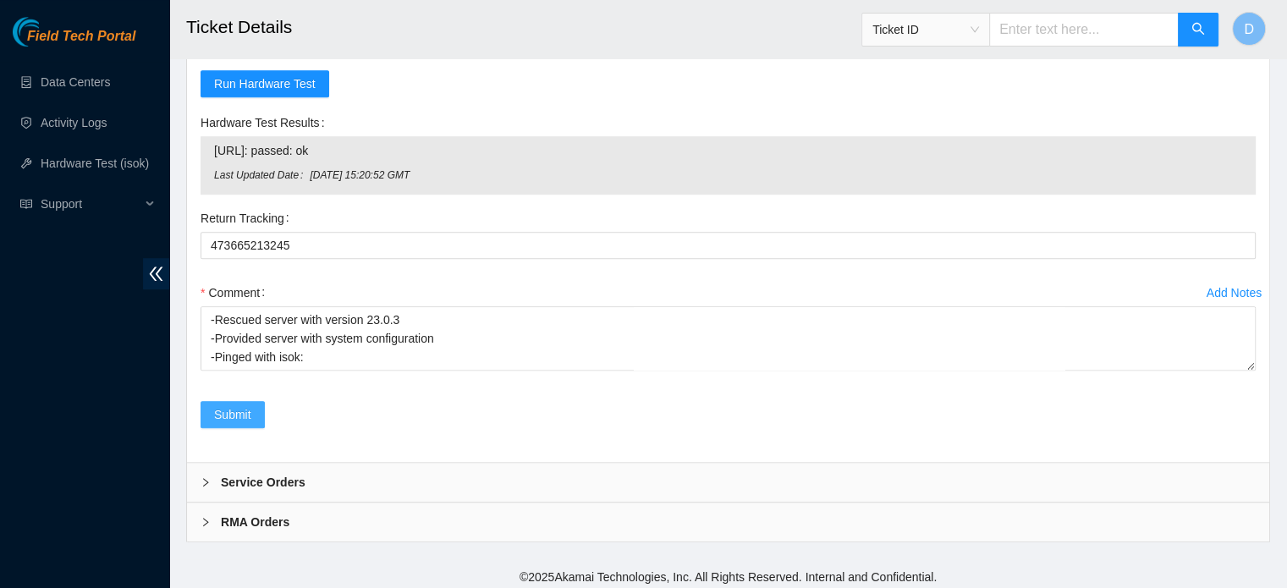
click at [215, 406] on span "Submit" at bounding box center [232, 414] width 37 height 19
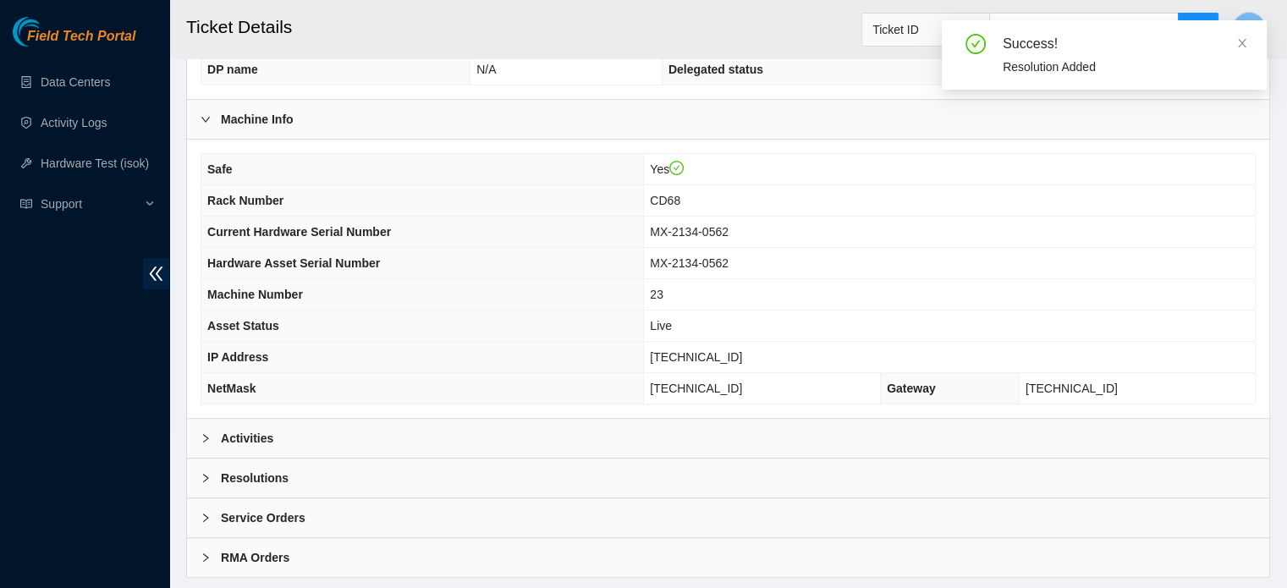
scroll to position [508, 0]
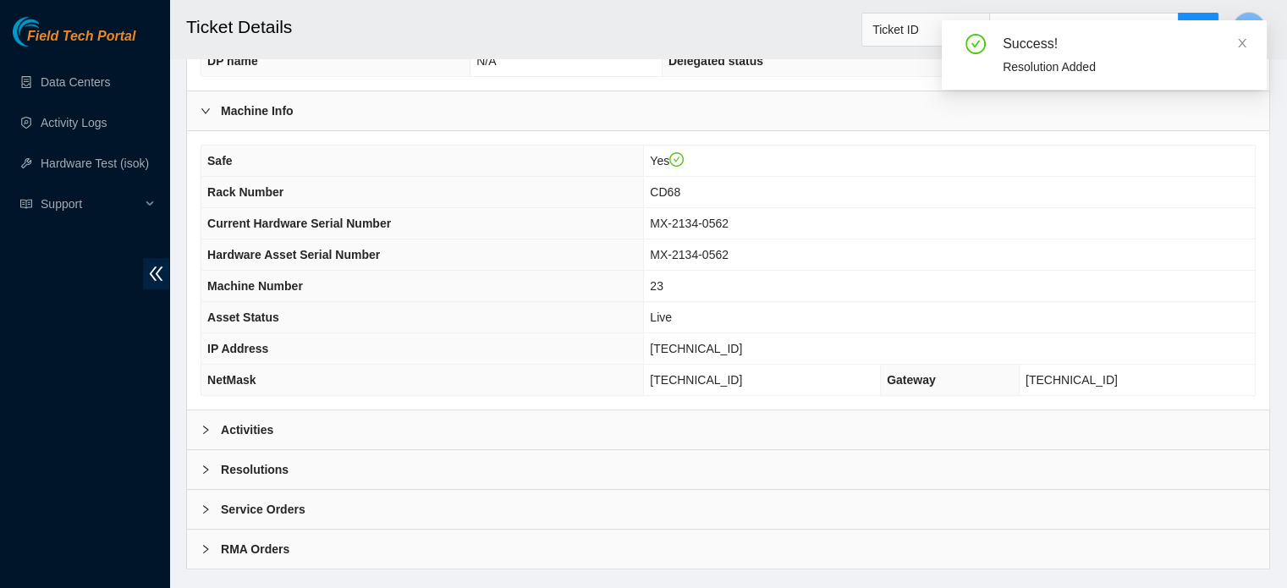
click at [399, 421] on div "Activities" at bounding box center [728, 429] width 1082 height 39
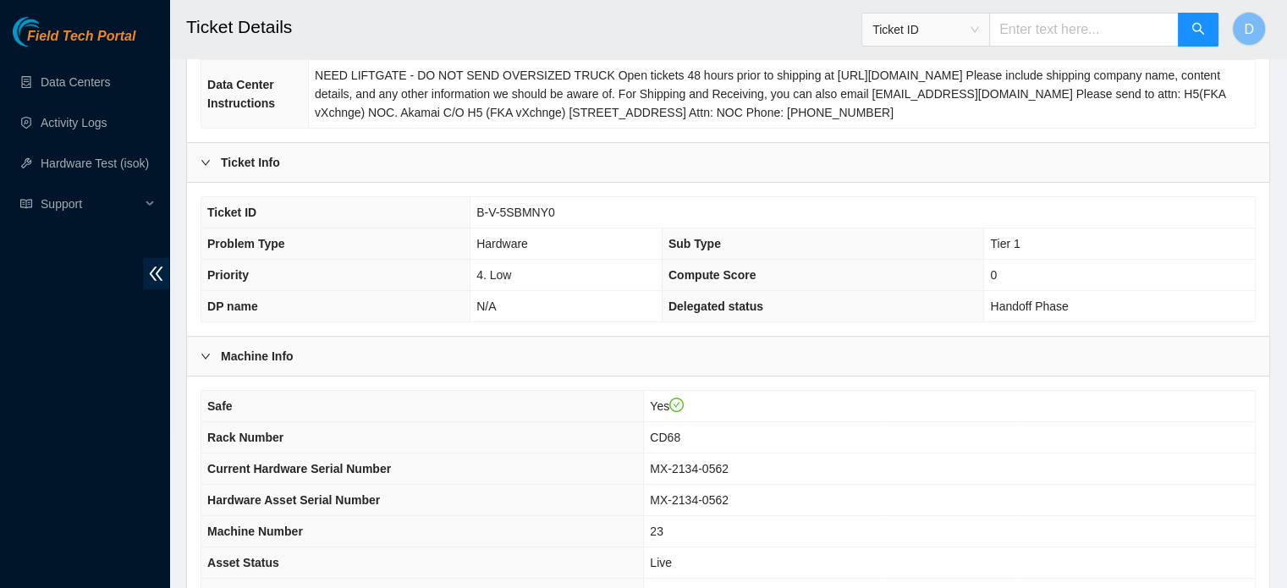
scroll to position [254, 0]
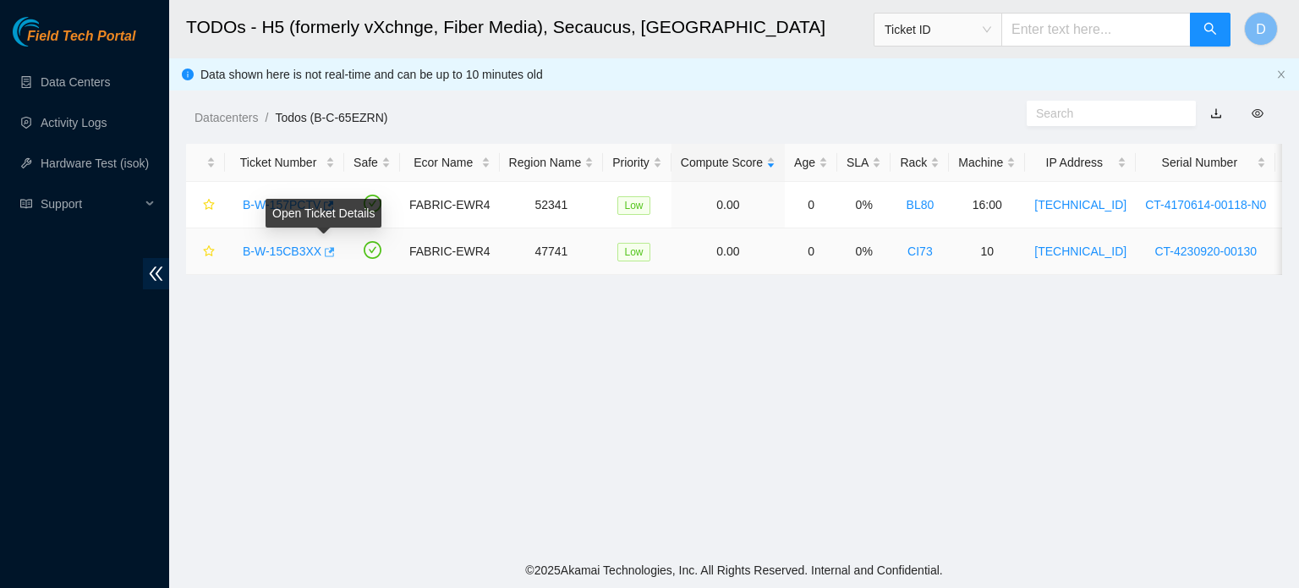
click at [328, 251] on icon "button" at bounding box center [328, 252] width 12 height 12
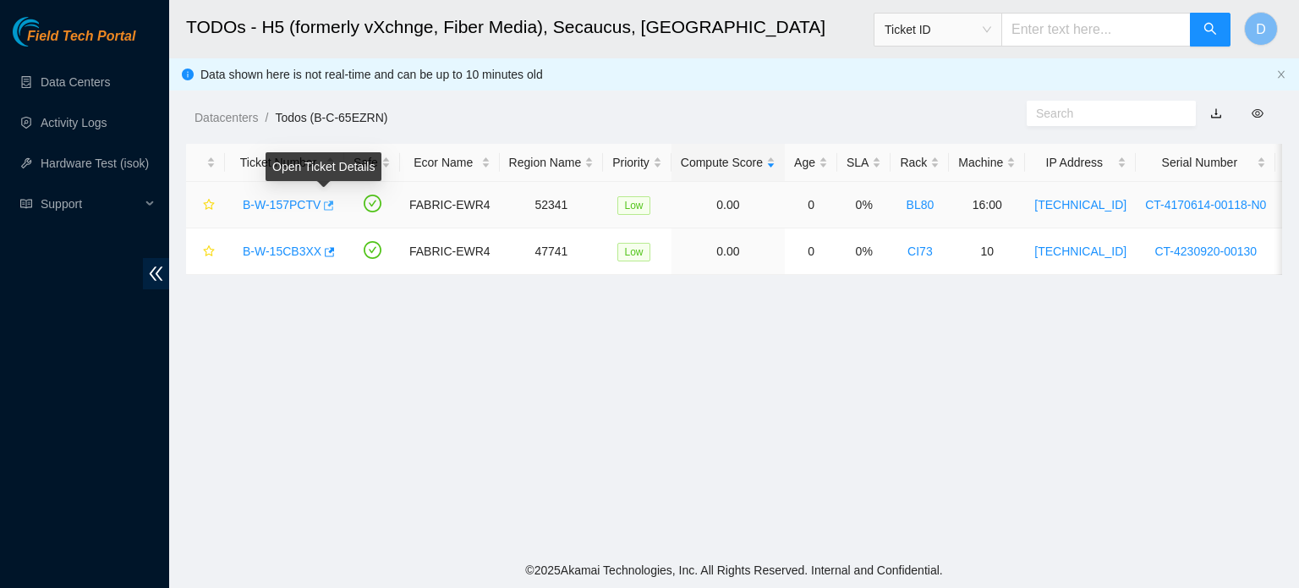
click at [324, 201] on icon "button" at bounding box center [327, 206] width 12 height 12
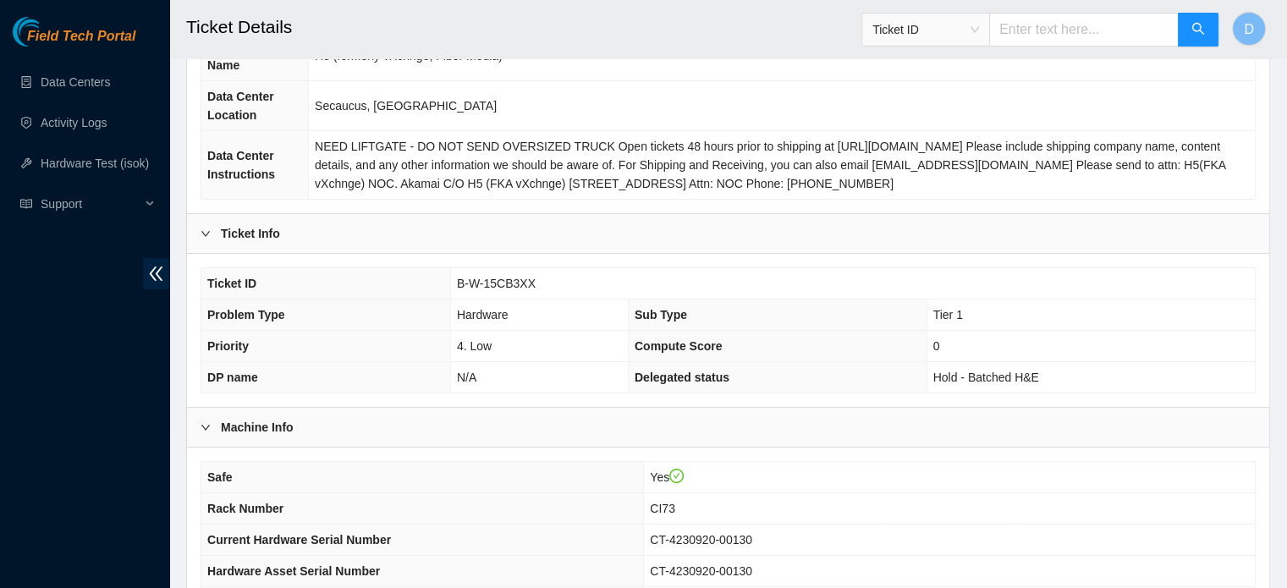
scroll to position [423, 0]
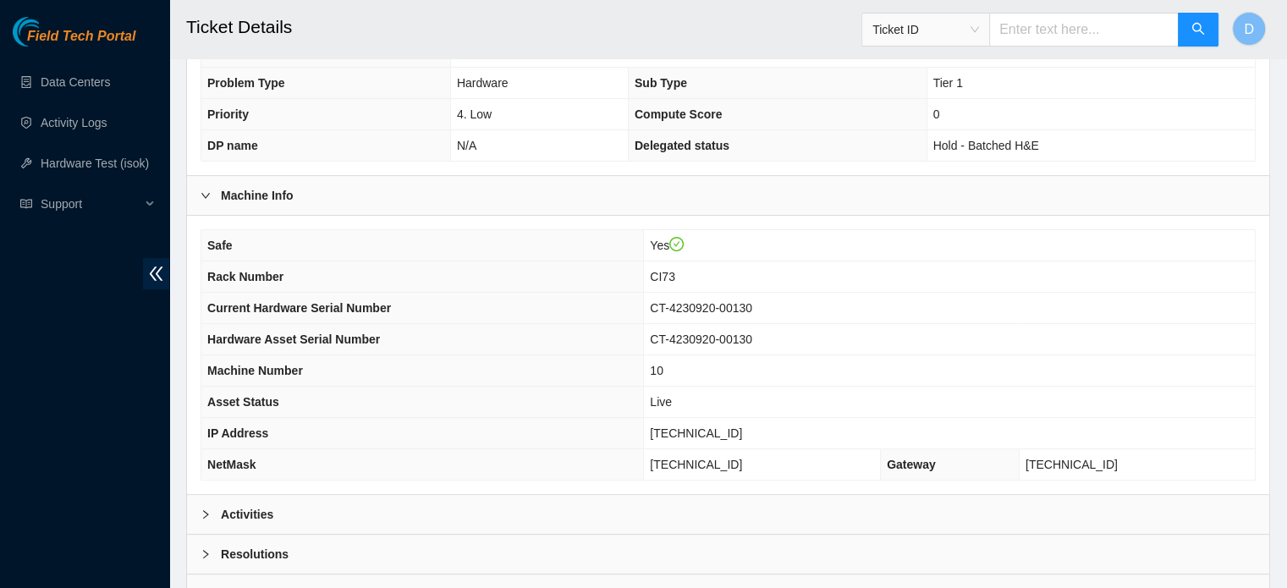
click at [298, 495] on div "Activities" at bounding box center [728, 514] width 1082 height 39
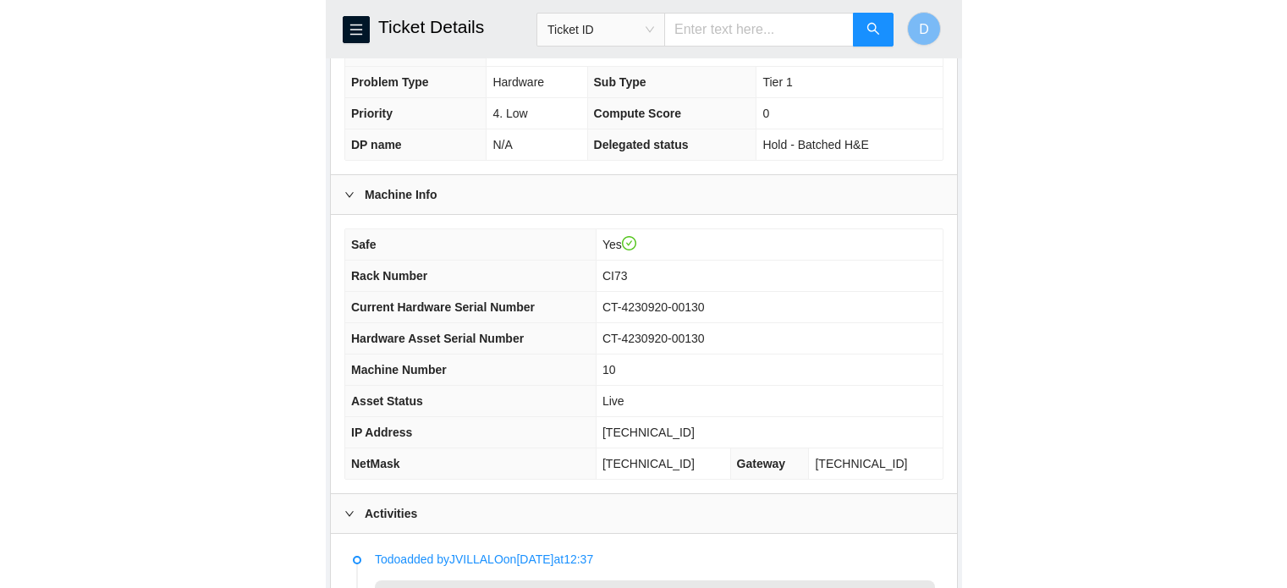
scroll to position [479, 0]
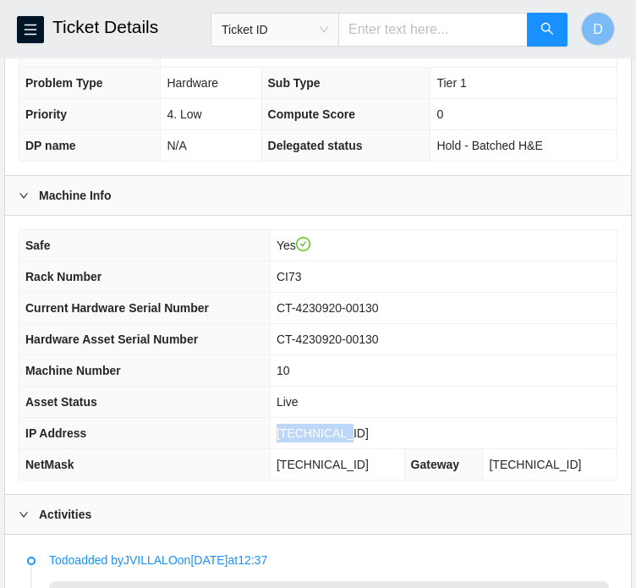
drag, startPoint x: 299, startPoint y: 441, endPoint x: 366, endPoint y: 442, distance: 67.7
click at [366, 442] on td "23.57.70.77" at bounding box center [443, 433] width 347 height 31
copy span "23.57.70.77"
drag, startPoint x: 303, startPoint y: 479, endPoint x: 393, endPoint y: 474, distance: 90.7
click at [393, 474] on td "255.255.255.224" at bounding box center [337, 464] width 135 height 31
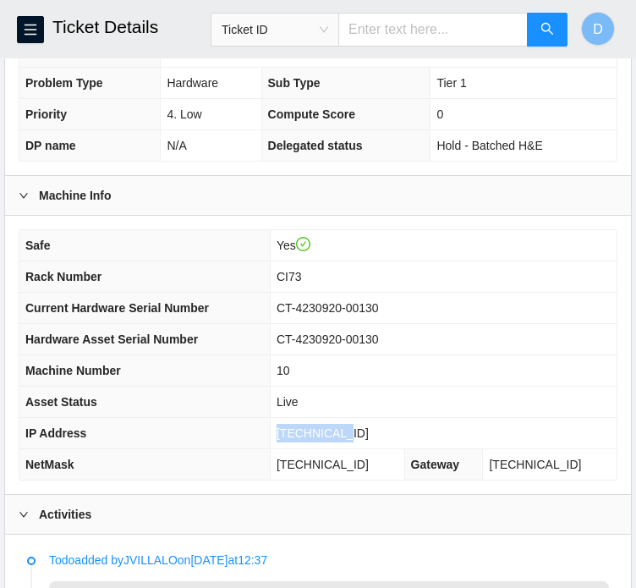
copy span "255.255.255.224"
drag, startPoint x: 301, startPoint y: 293, endPoint x: 329, endPoint y: 288, distance: 28.2
click at [329, 288] on td "CI73" at bounding box center [443, 276] width 347 height 31
copy span "CI73"
click at [365, 292] on td "CI73" at bounding box center [443, 276] width 347 height 31
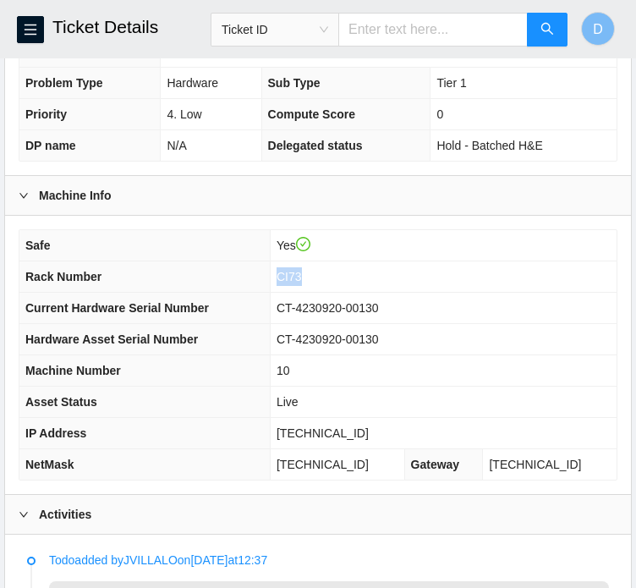
drag, startPoint x: 301, startPoint y: 290, endPoint x: 346, endPoint y: 290, distance: 44.8
click at [346, 290] on td "CI73" at bounding box center [443, 276] width 347 height 31
copy span "CI73"
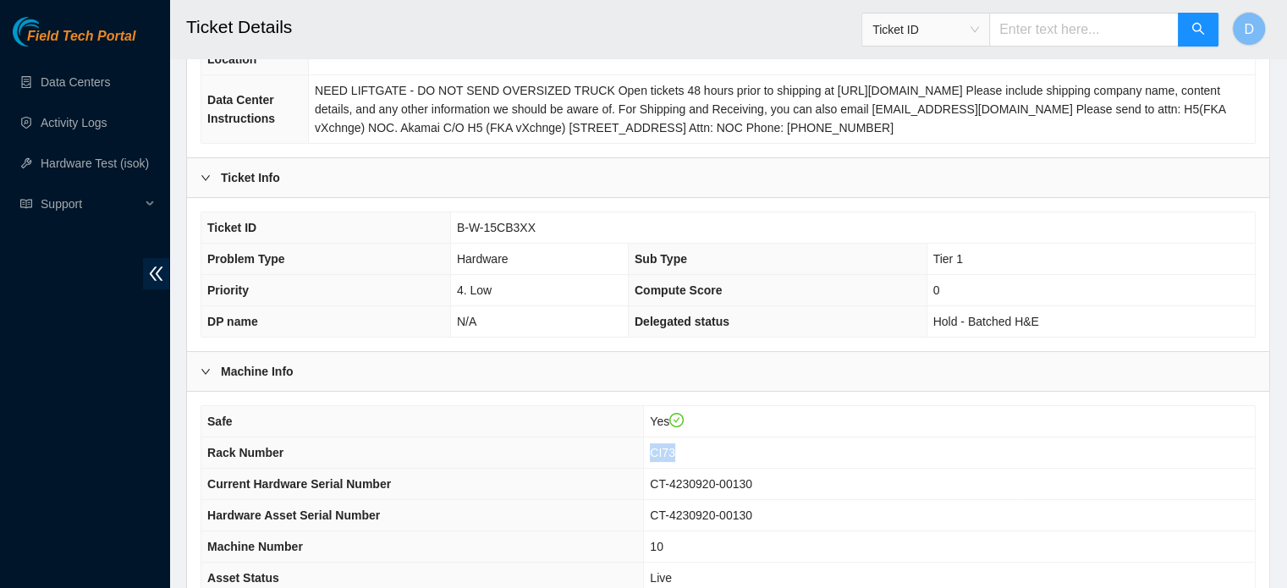
scroll to position [246, 0]
drag, startPoint x: 430, startPoint y: 180, endPoint x: 400, endPoint y: 205, distance: 38.4
click at [400, 205] on div "Ticket ID B-W-15CB3XX Problem Type Hardware Sub Type Tier 1 Priority 4. Low Com…" at bounding box center [728, 275] width 1082 height 153
drag, startPoint x: 457, startPoint y: 222, endPoint x: 550, endPoint y: 223, distance: 93.1
click at [550, 223] on td "B-W-15CB3XX" at bounding box center [852, 228] width 804 height 31
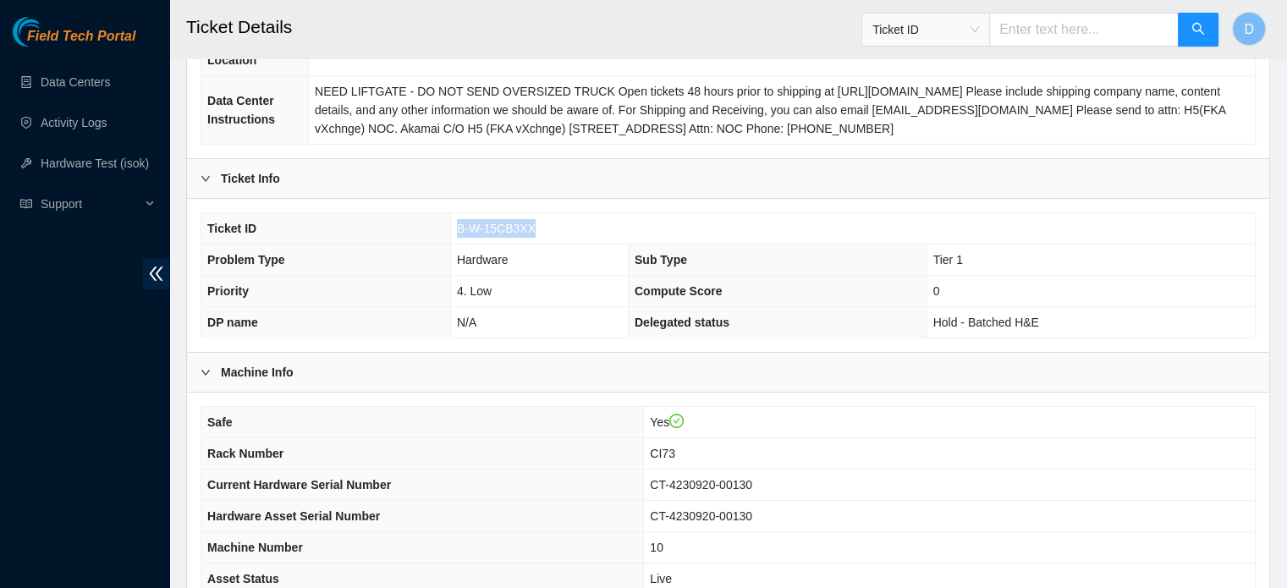
copy span "B-W-15CB3XX"
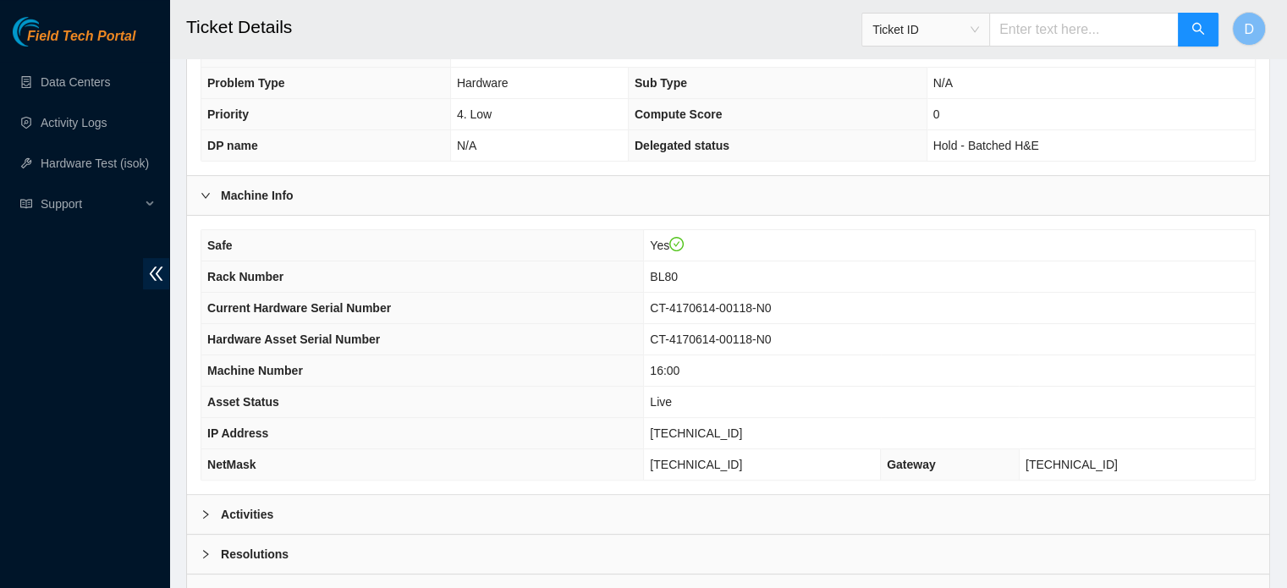
scroll to position [535, 0]
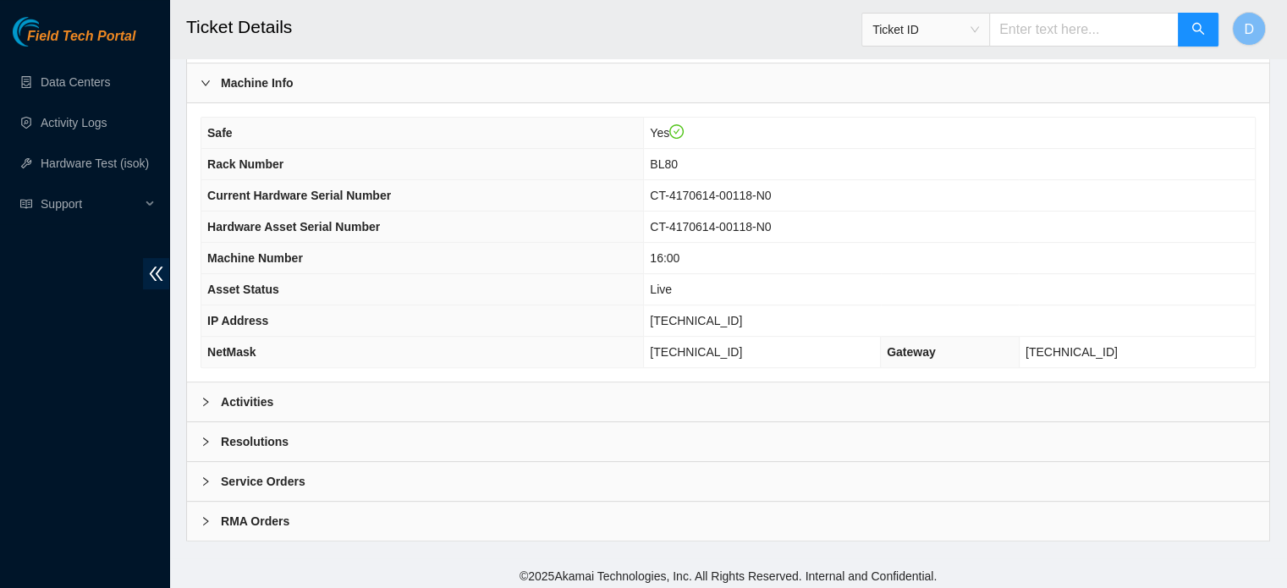
click at [410, 398] on div "Activities" at bounding box center [728, 401] width 1082 height 39
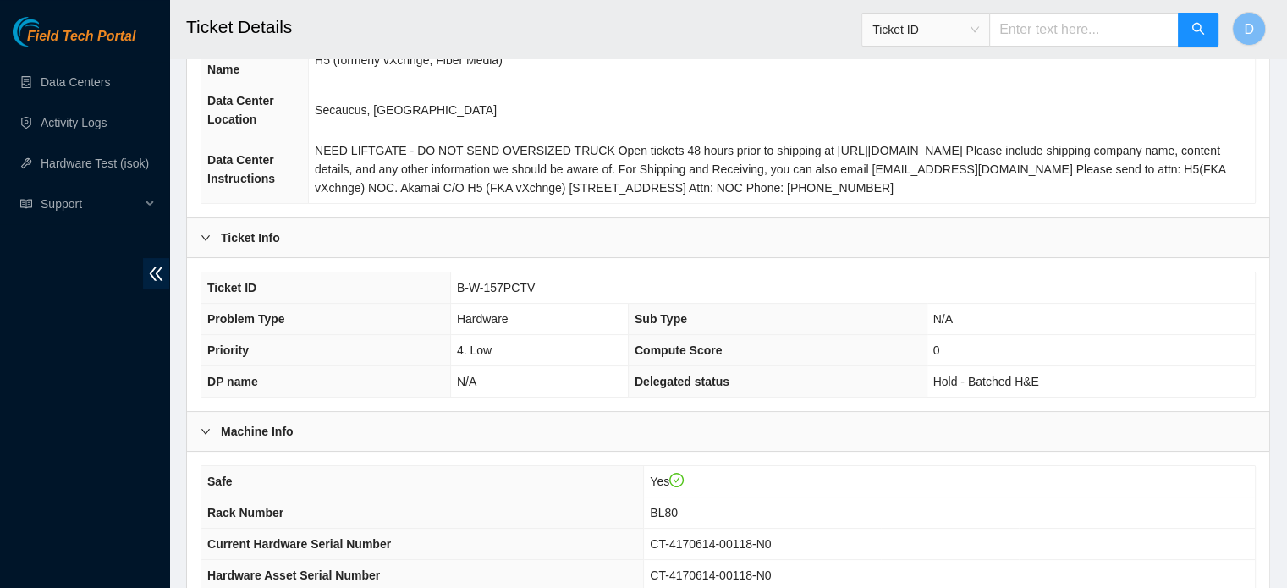
scroll to position [0, 0]
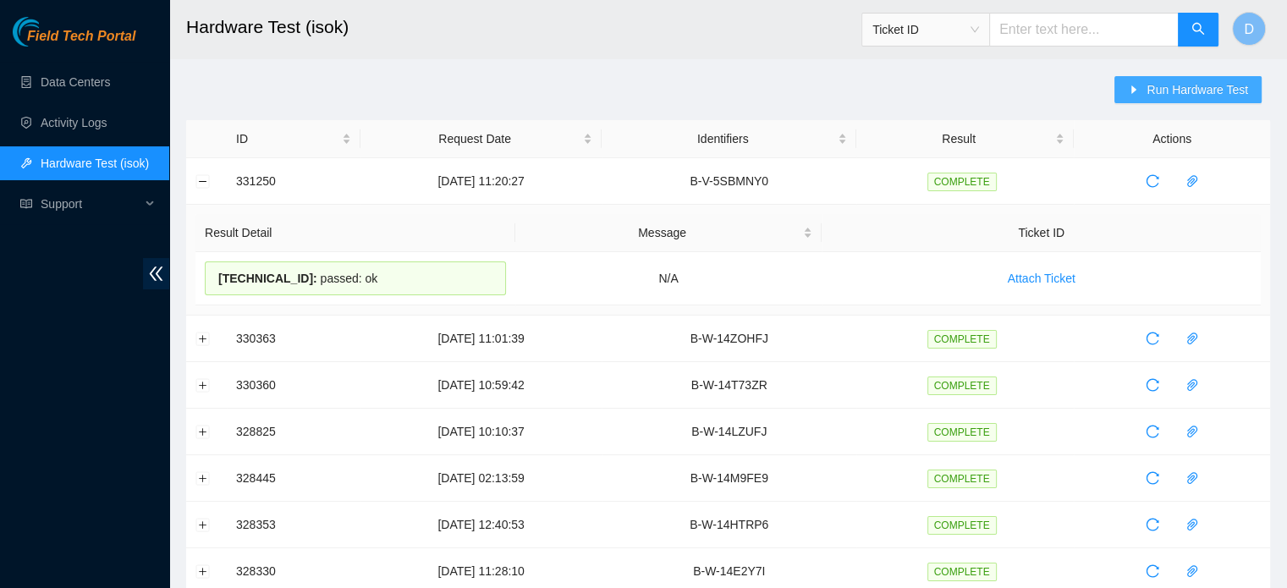
click at [1188, 87] on span "Run Hardware Test" at bounding box center [1197, 89] width 102 height 19
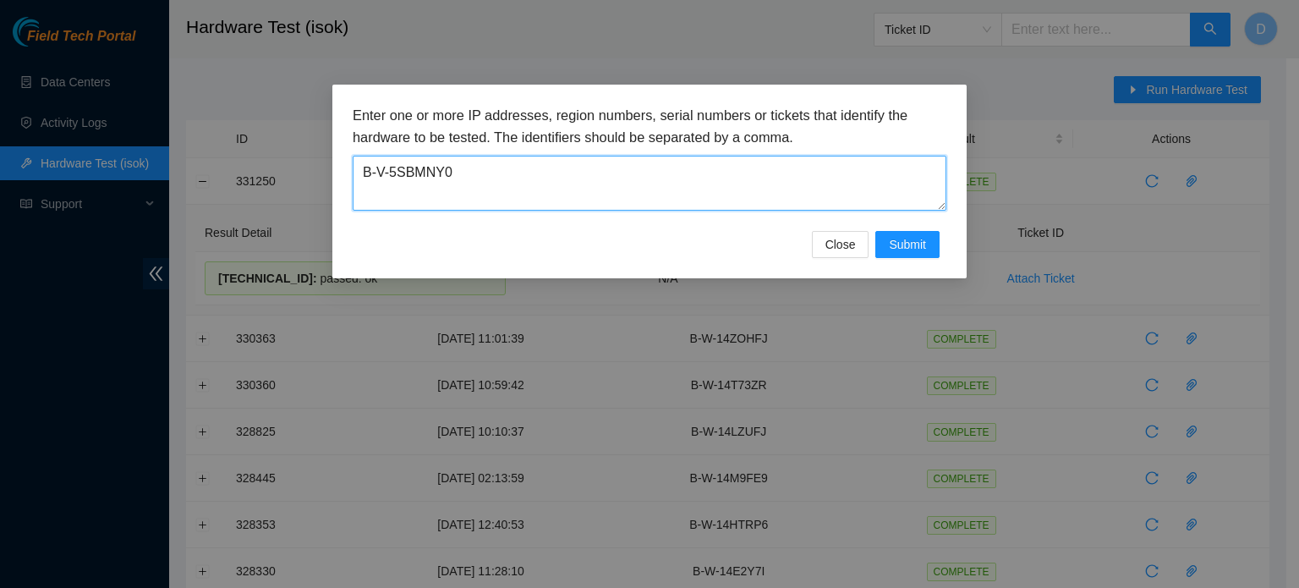
click at [602, 162] on textarea "B-V-5SBMNY0" at bounding box center [650, 183] width 594 height 55
drag, startPoint x: 602, startPoint y: 162, endPoint x: 287, endPoint y: 128, distance: 317.3
click at [287, 128] on div "Enter one or more IP addresses, region numbers, serial numbers or tickets that …" at bounding box center [649, 294] width 1299 height 588
paste textarea "W-15CB3XX"
type textarea "B-W-15CB3XX"
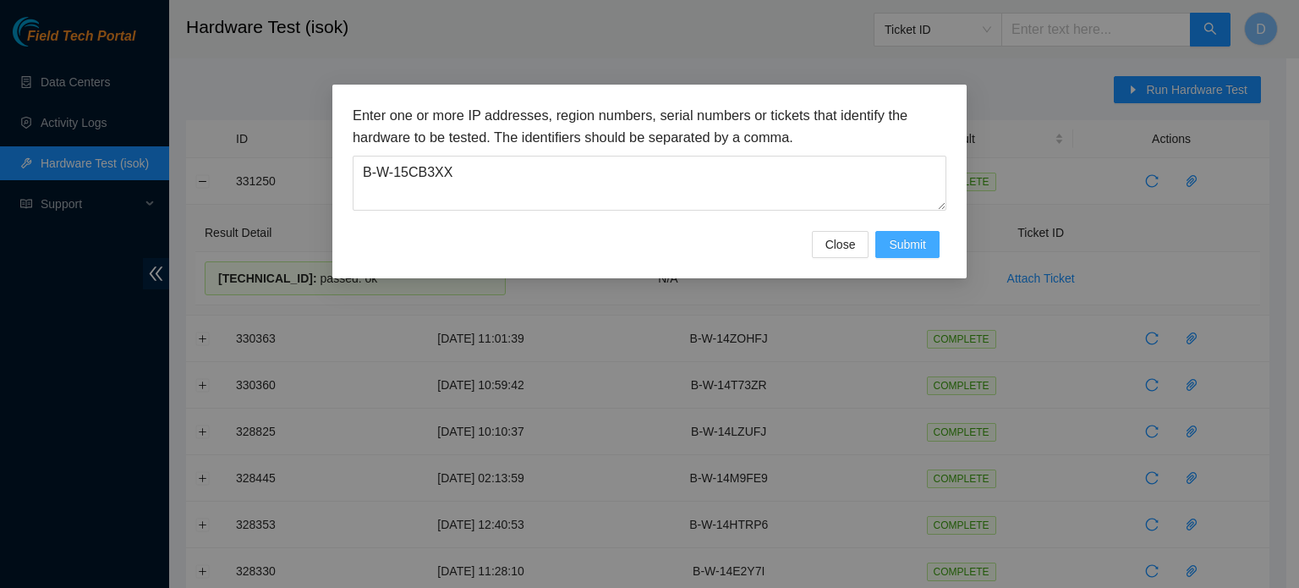
click at [896, 250] on span "Submit" at bounding box center [907, 244] width 37 height 19
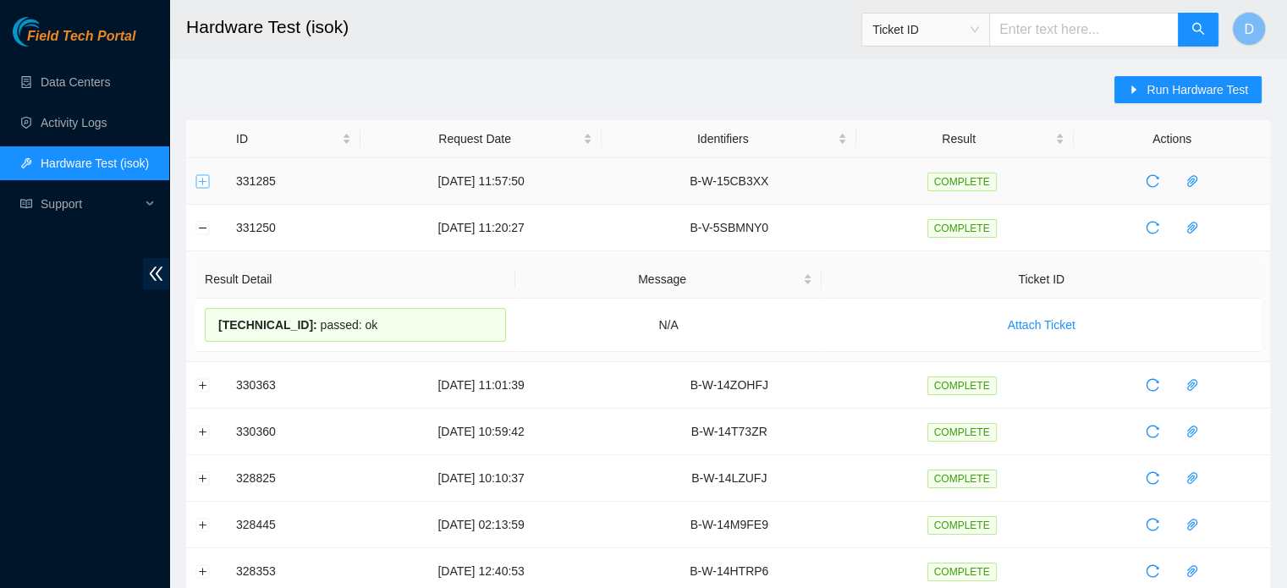
click at [196, 182] on button "Expand row" at bounding box center [203, 181] width 14 height 14
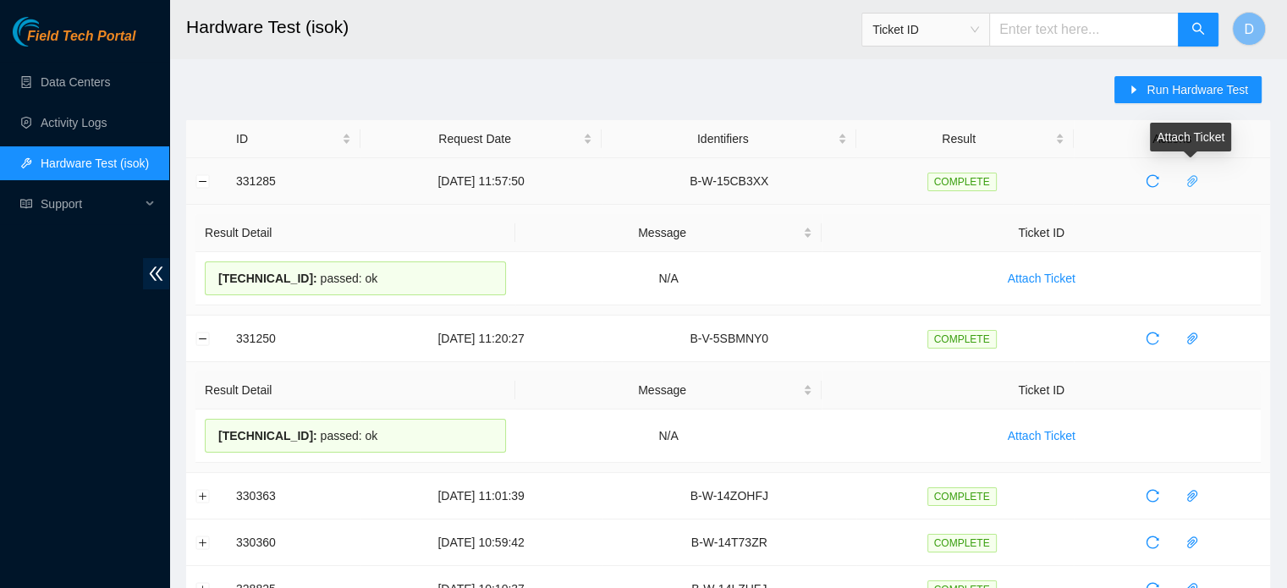
click at [1185, 182] on icon "paper-clip" at bounding box center [1192, 181] width 14 height 14
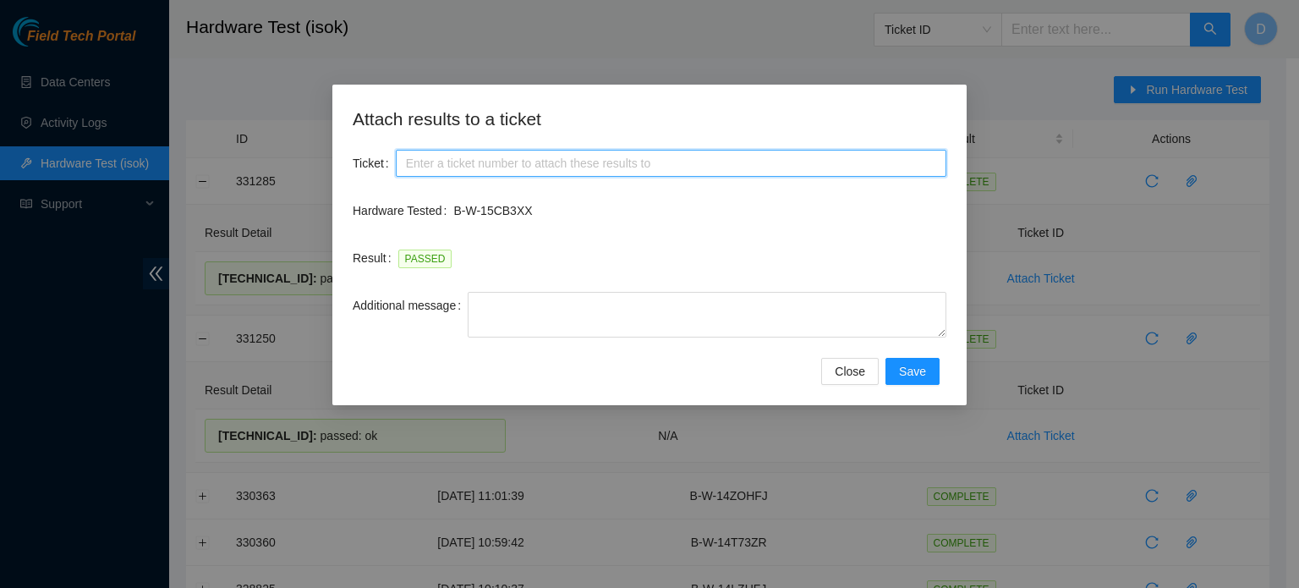
click at [570, 160] on input "Ticket" at bounding box center [671, 163] width 551 height 27
paste input "B-W-15CB3XX"
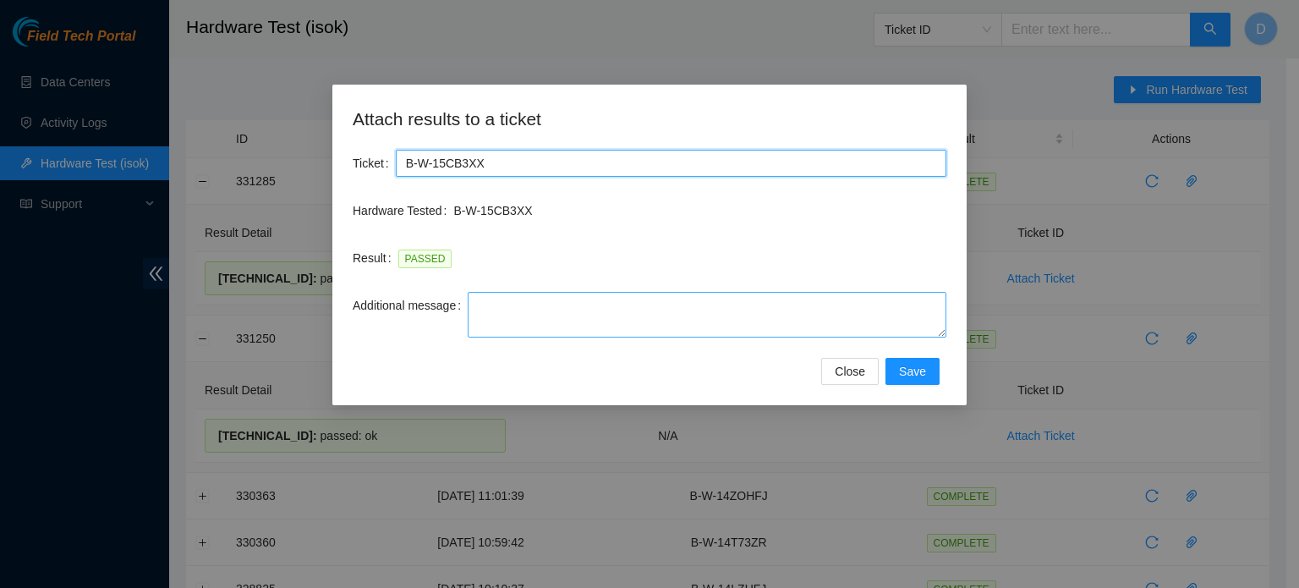
type input "B-W-15CB3XX"
click at [570, 314] on textarea "Additional message" at bounding box center [707, 315] width 479 height 46
click at [761, 316] on textarea "Additional message" at bounding box center [707, 315] width 479 height 46
paste textarea "-Safely powered down machine -Power on/rebooted machine -Rescued server with ve…"
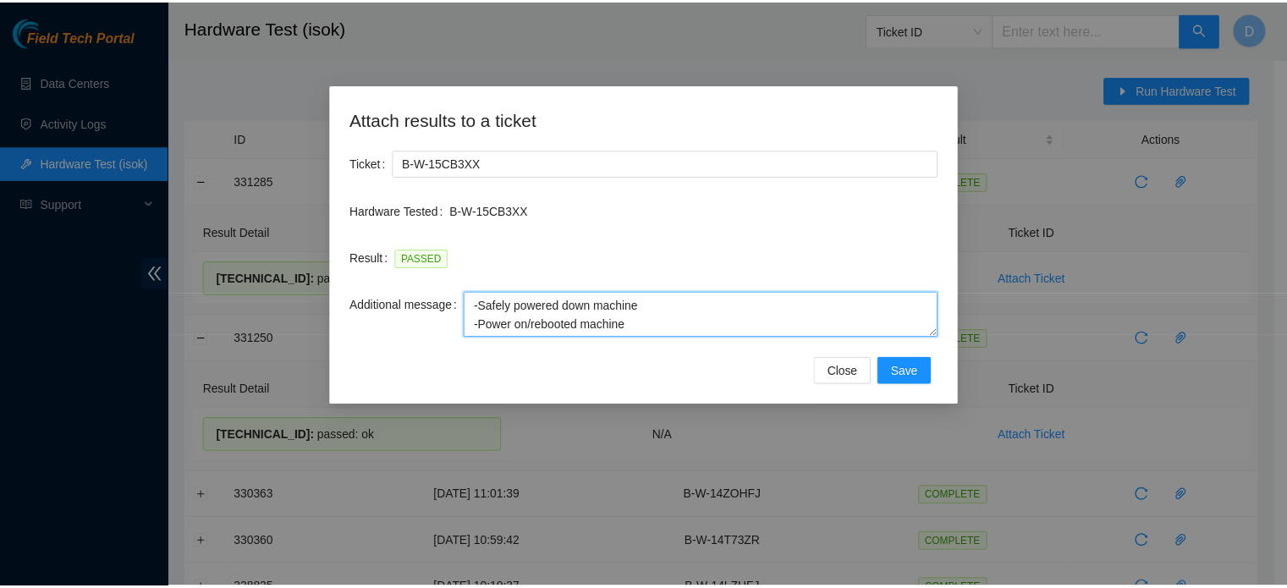
scroll to position [69, 0]
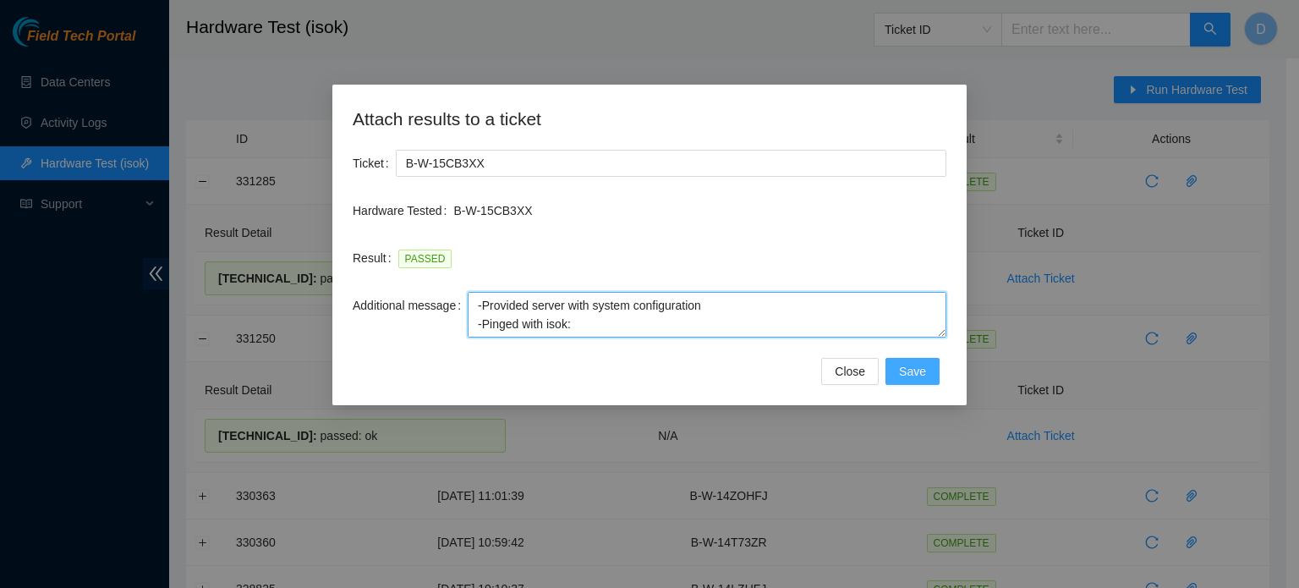
type textarea "-Safely powered down machine -Power on/rebooted machine -Rescued server with ve…"
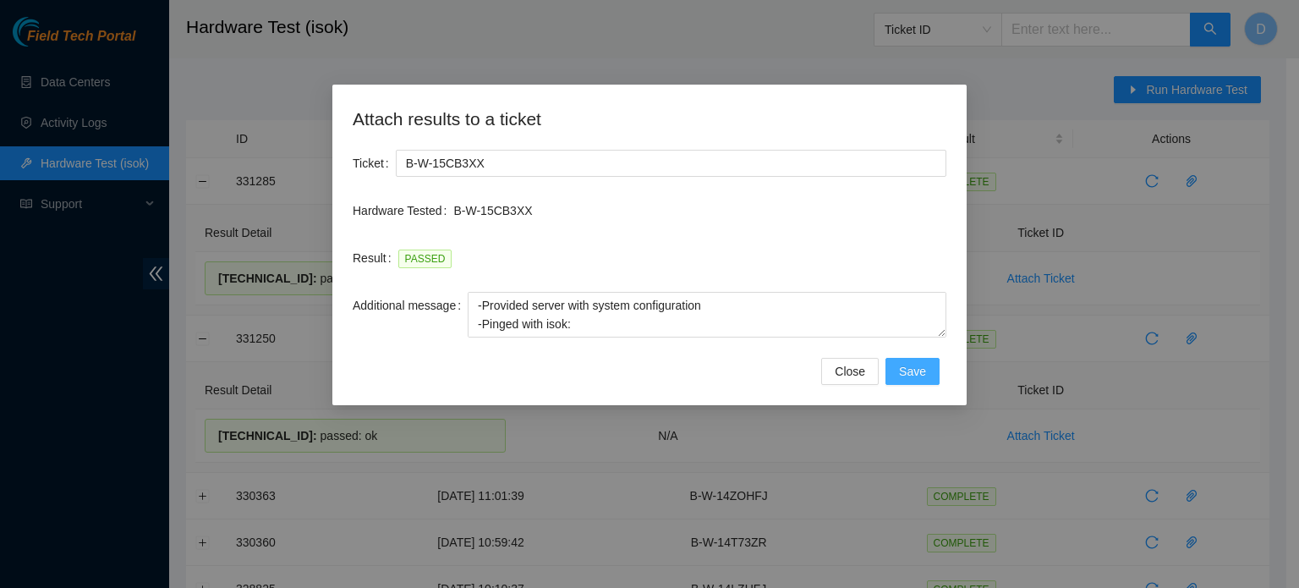
click at [906, 362] on span "Save" at bounding box center [912, 371] width 27 height 19
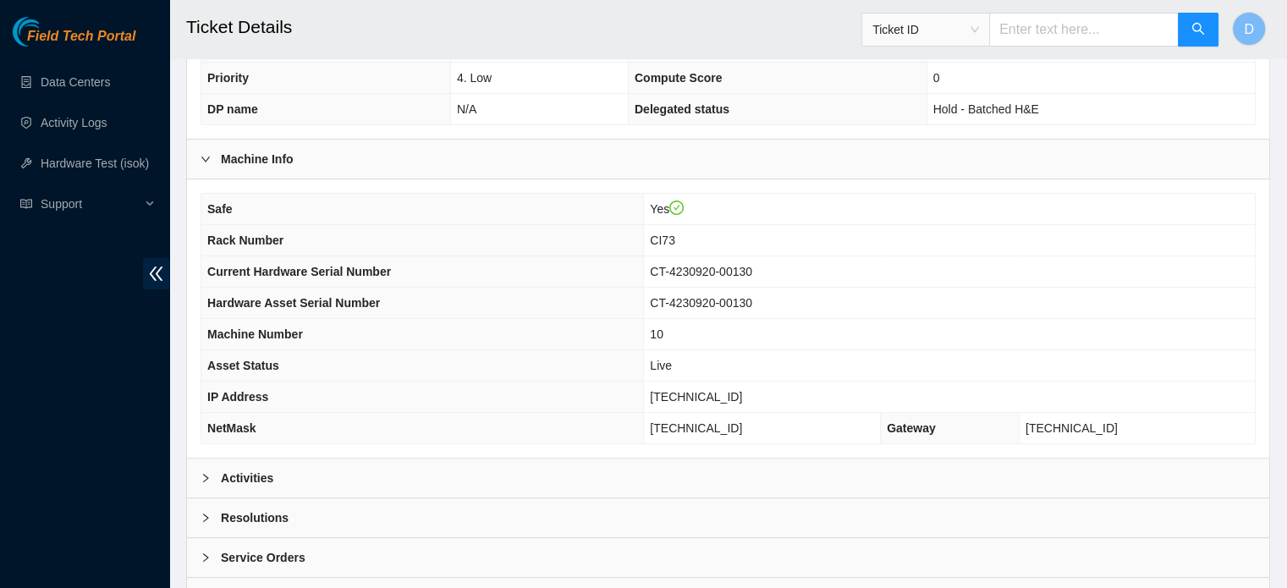
scroll to position [460, 0]
click at [579, 480] on div "Activities" at bounding box center [728, 477] width 1082 height 39
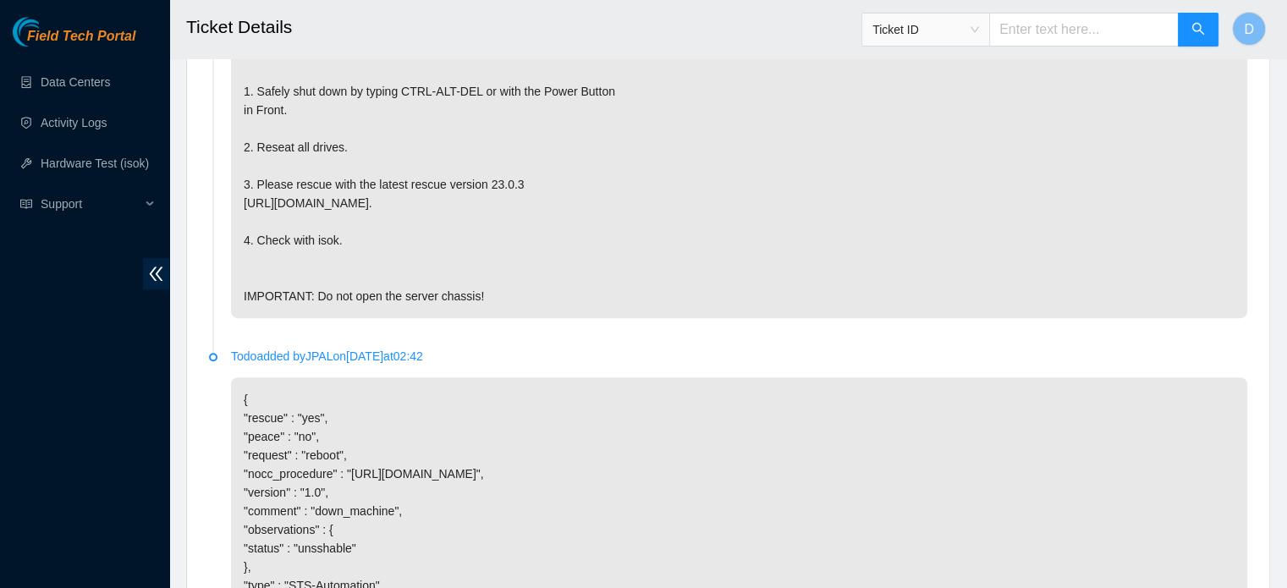
scroll to position [1345, 0]
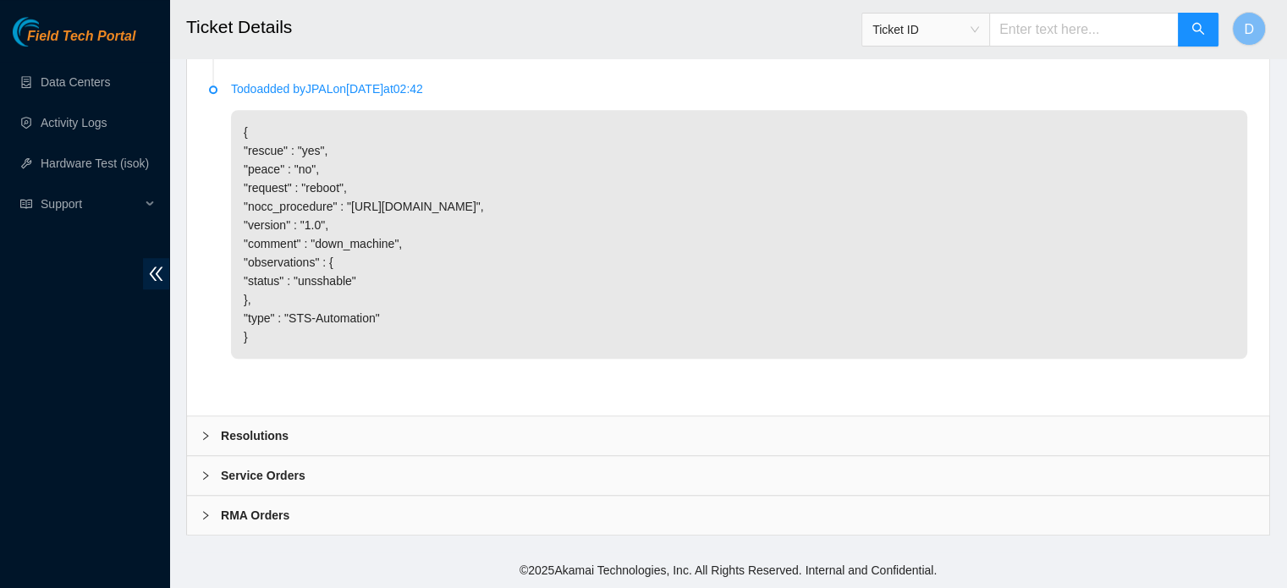
click at [486, 432] on div "Resolutions" at bounding box center [728, 435] width 1082 height 39
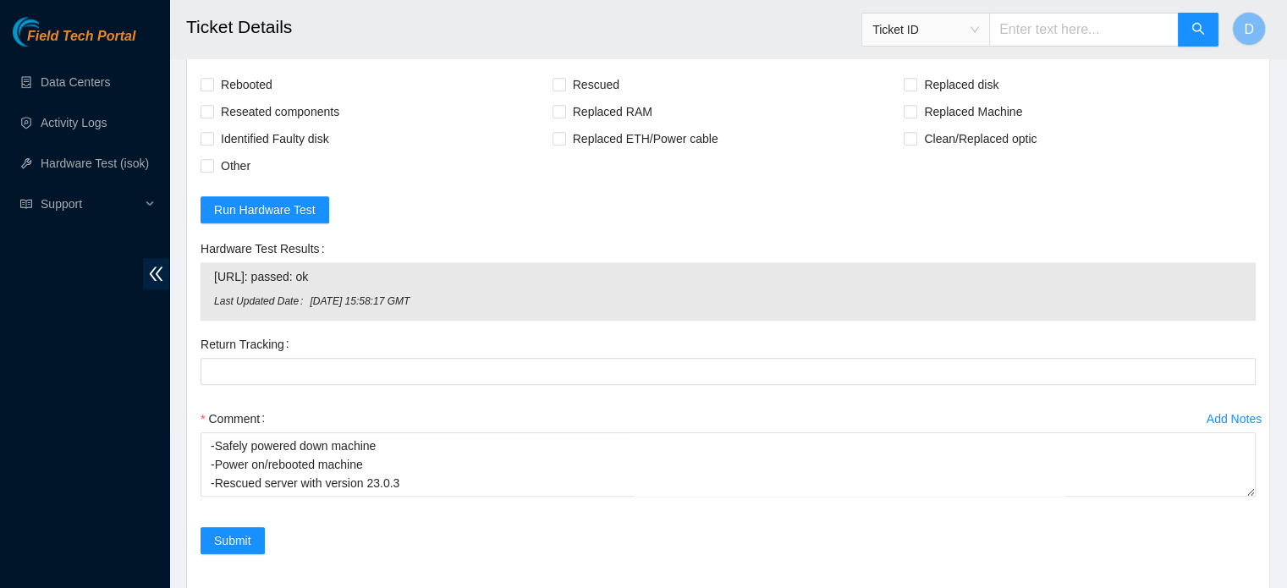
scroll to position [1770, 0]
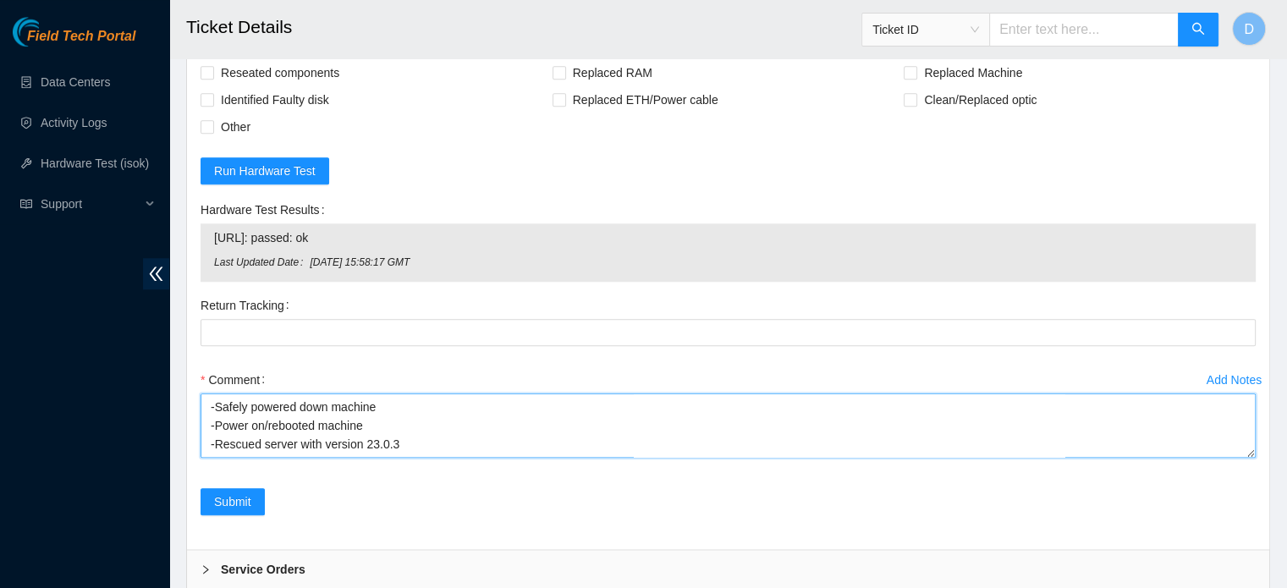
click at [392, 418] on textarea "-Safely powered down machine -Power on/rebooted machine -Rescued server with ve…" at bounding box center [727, 425] width 1055 height 64
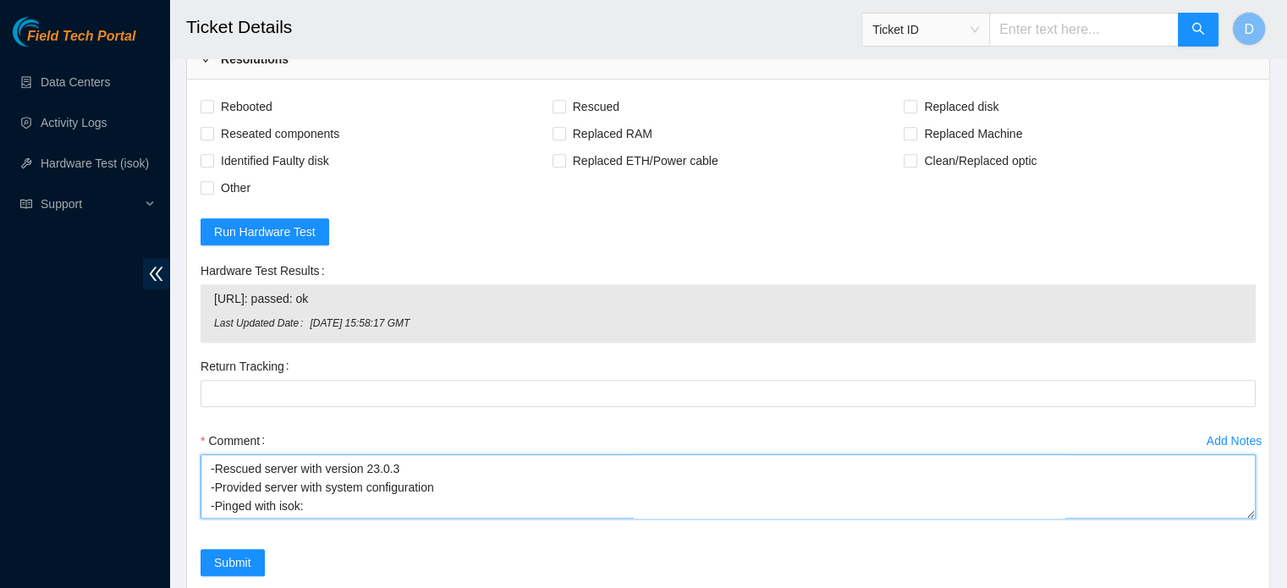
scroll to position [1702, 0]
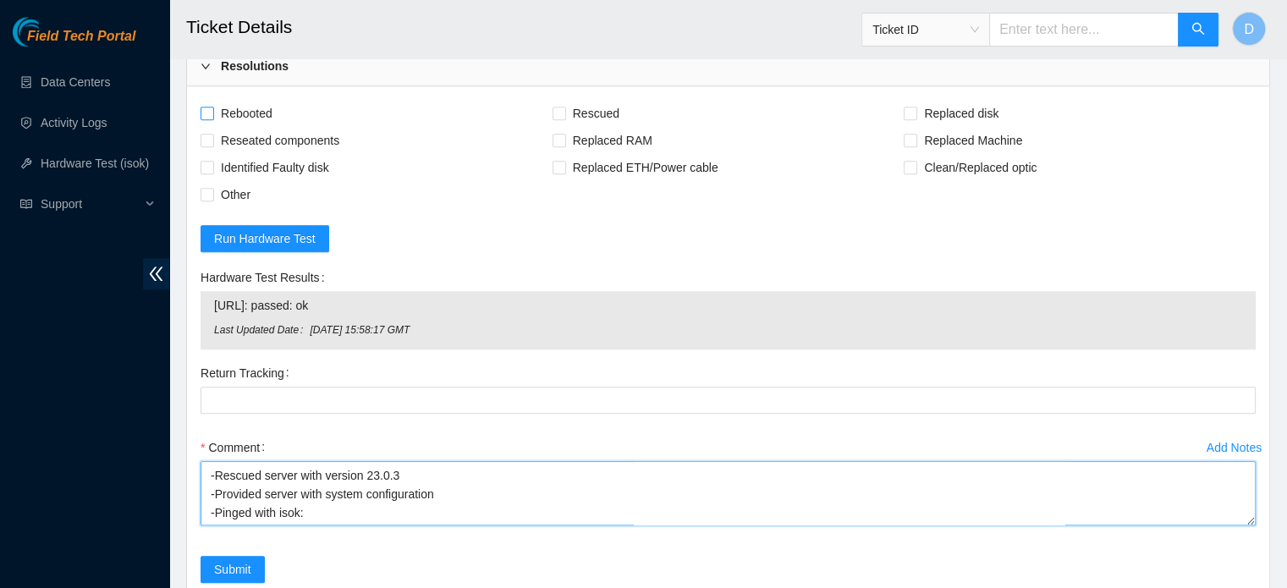
type textarea "-Safely powered down machine -Reseated all drives -Power on/rebooted machine -R…"
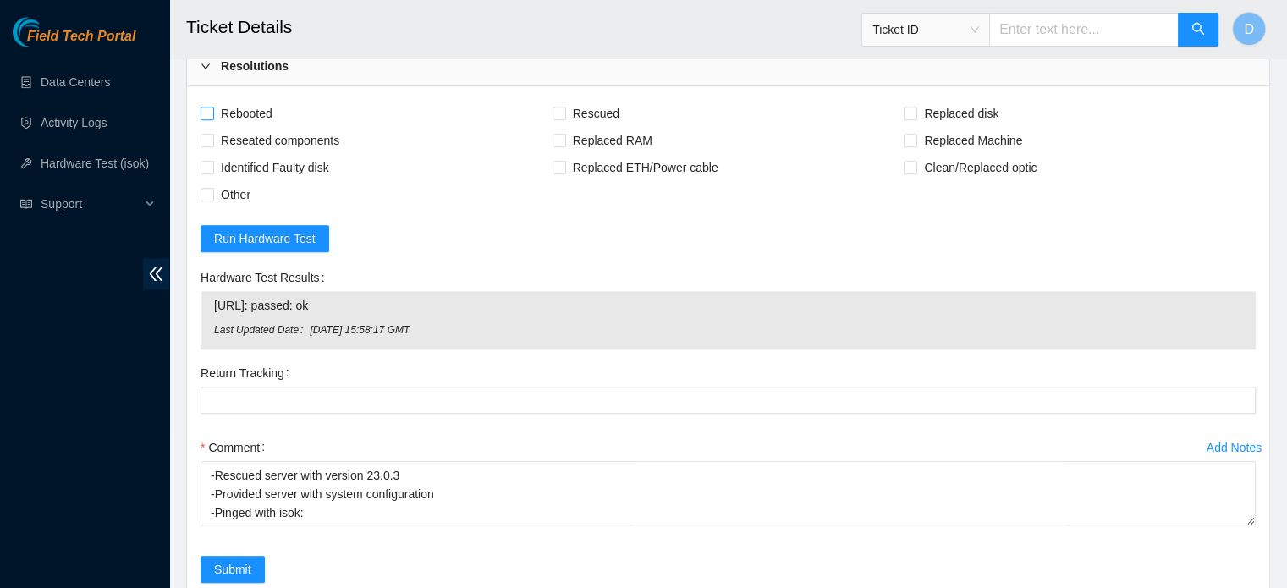
click at [261, 121] on span "Rebooted" at bounding box center [246, 113] width 65 height 27
click at [212, 118] on input "Rebooted" at bounding box center [206, 113] width 12 height 12
checkbox input "true"
click at [579, 115] on span "Rescued" at bounding box center [596, 113] width 60 height 27
click at [564, 115] on input "Rescued" at bounding box center [558, 113] width 12 height 12
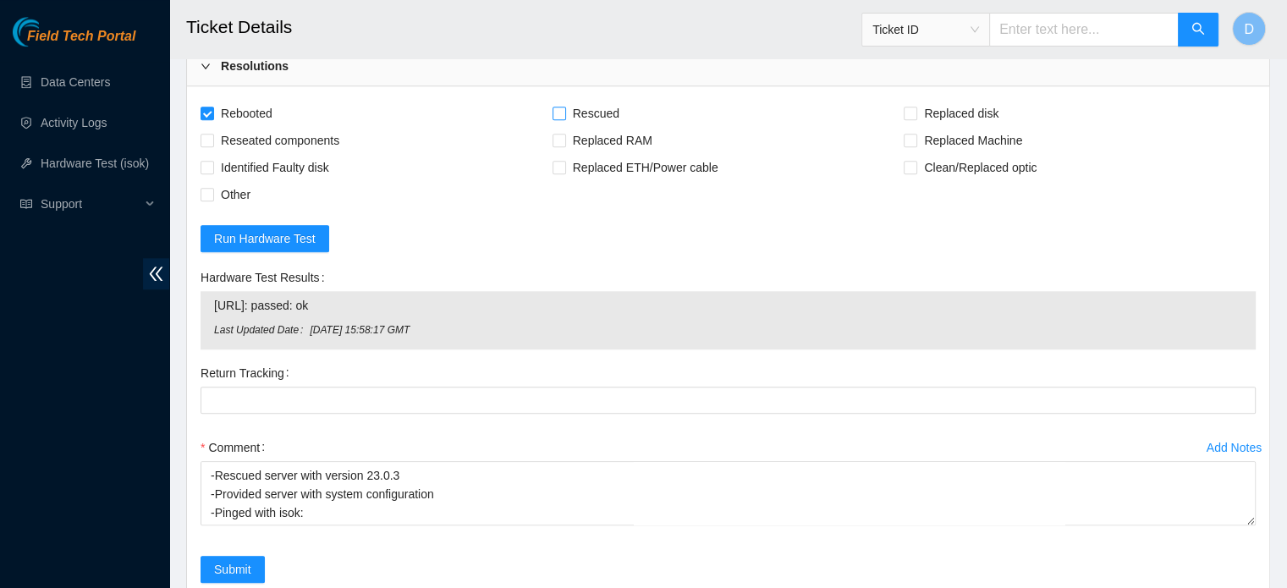
checkbox input "true"
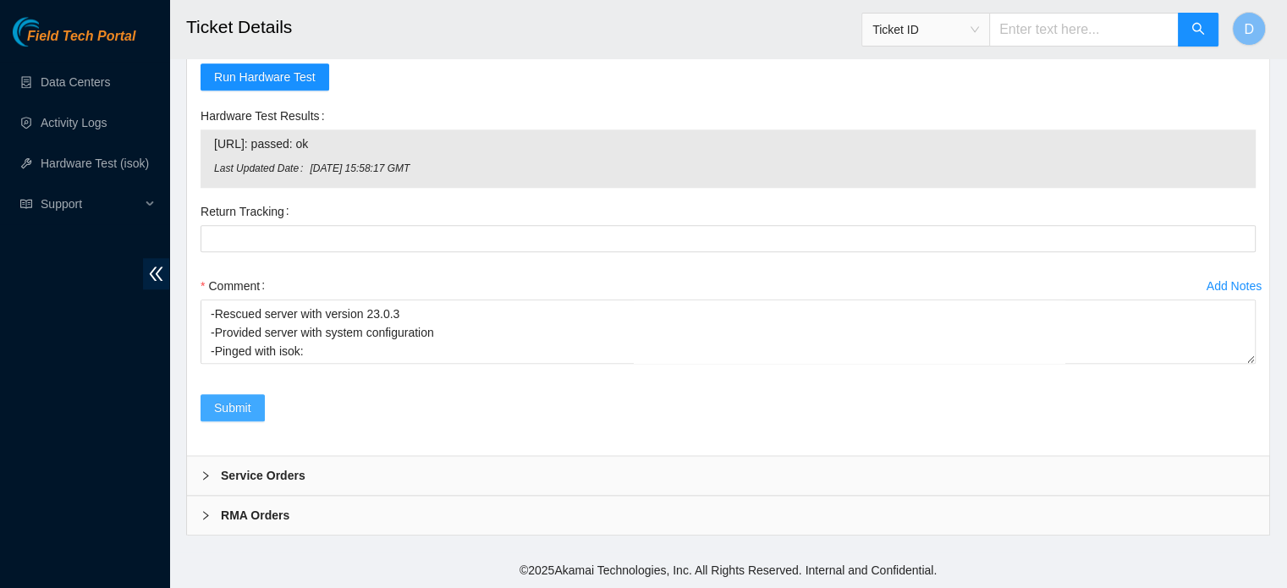
click at [235, 409] on span "Submit" at bounding box center [232, 407] width 37 height 19
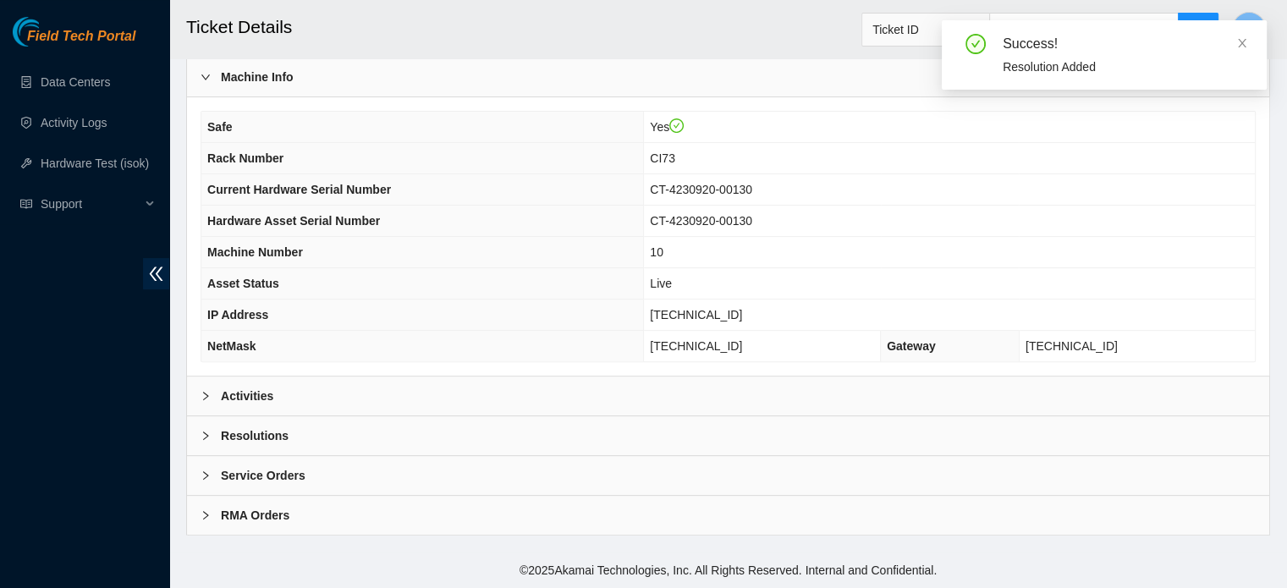
scroll to position [535, 0]
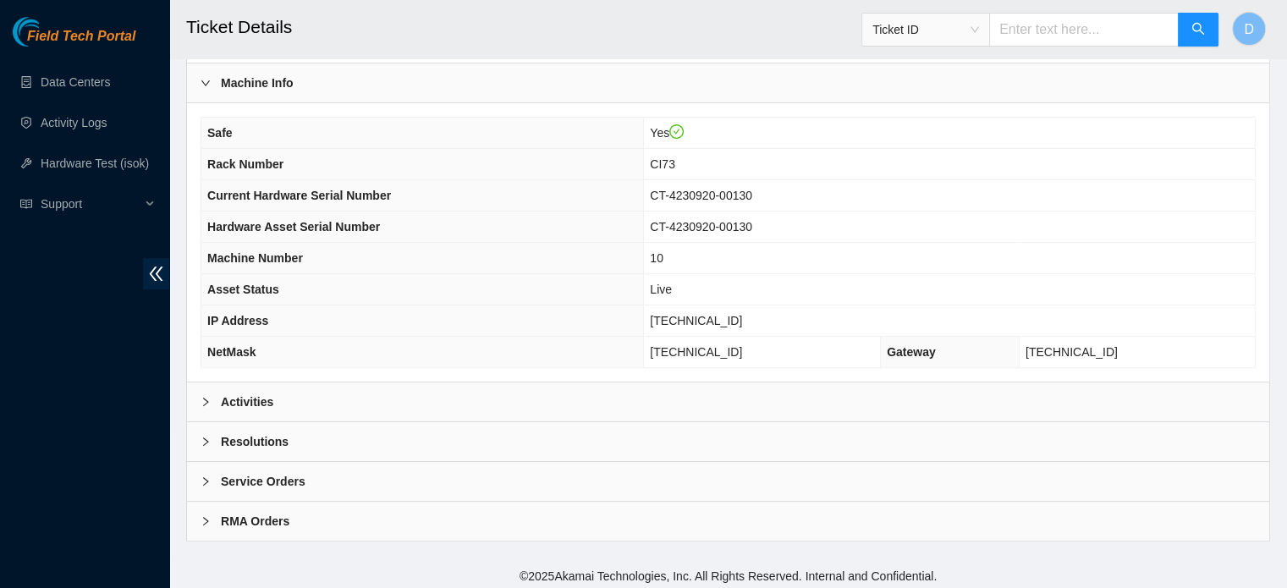
click at [680, 394] on div "Activities" at bounding box center [728, 401] width 1082 height 39
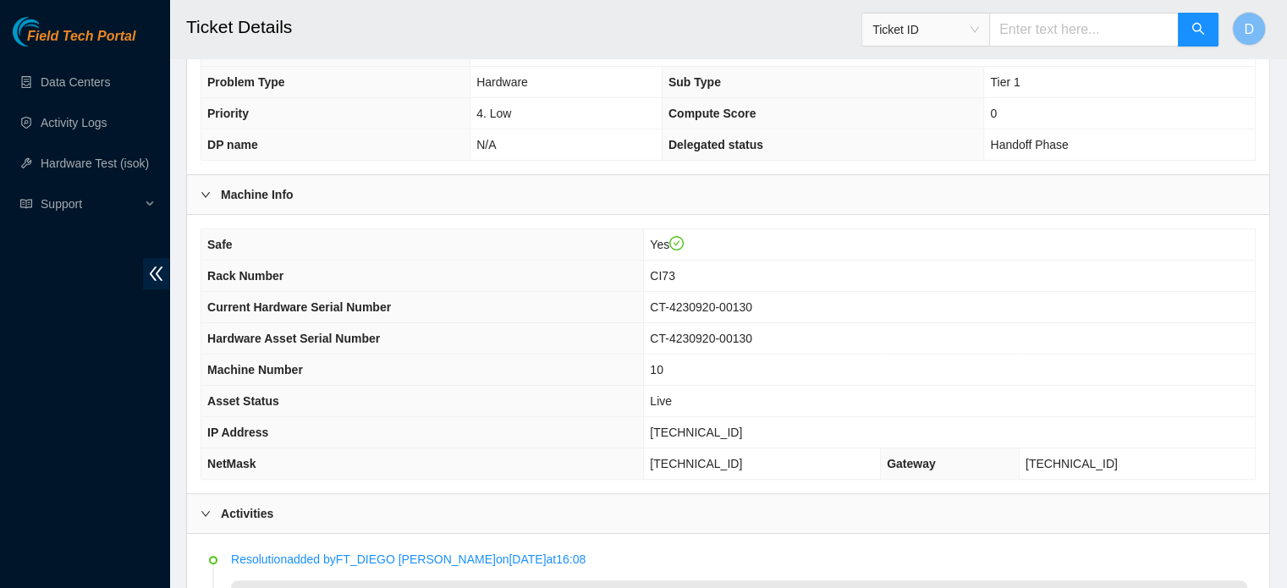
scroll to position [242, 0]
